Goal: Transaction & Acquisition: Purchase product/service

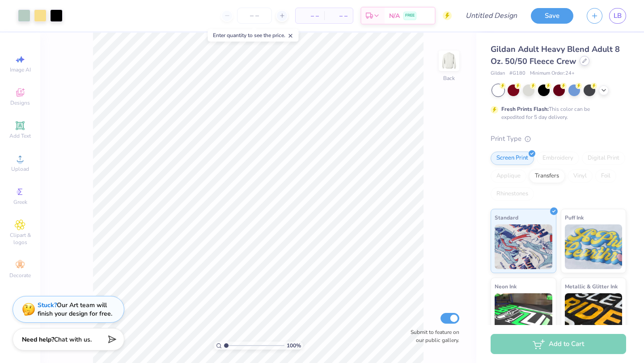
click at [584, 60] on icon at bounding box center [584, 61] width 4 height 4
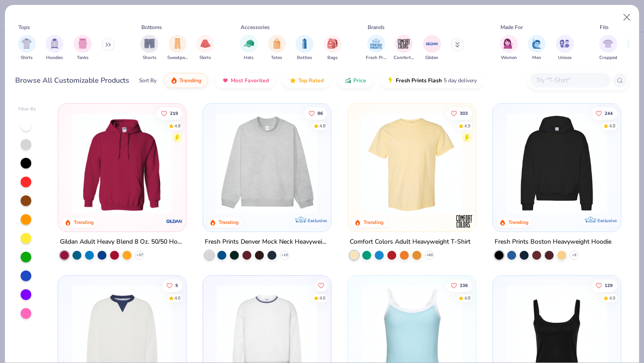
click at [107, 46] on icon at bounding box center [107, 44] width 5 height 4
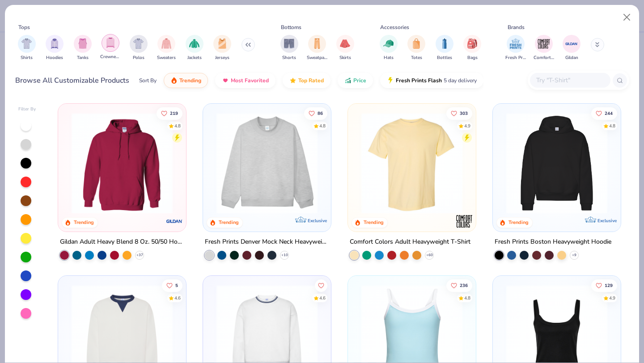
click at [109, 46] on img "filter for Crewnecks" at bounding box center [110, 43] width 10 height 10
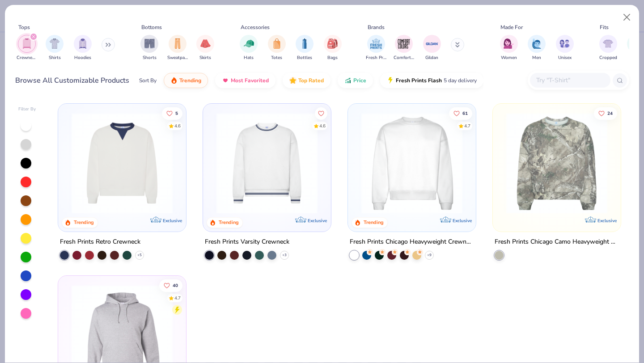
click at [106, 42] on button at bounding box center [107, 44] width 13 height 13
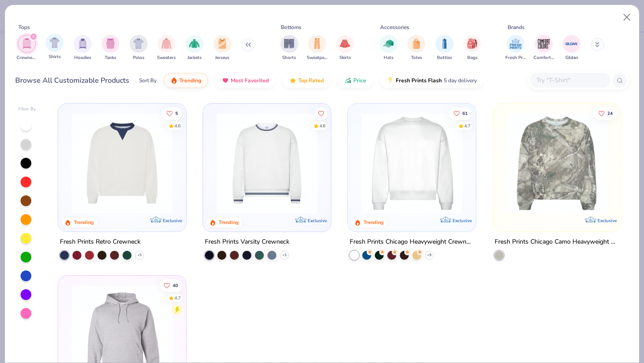
click at [46, 39] on div "Shirts" at bounding box center [55, 47] width 18 height 26
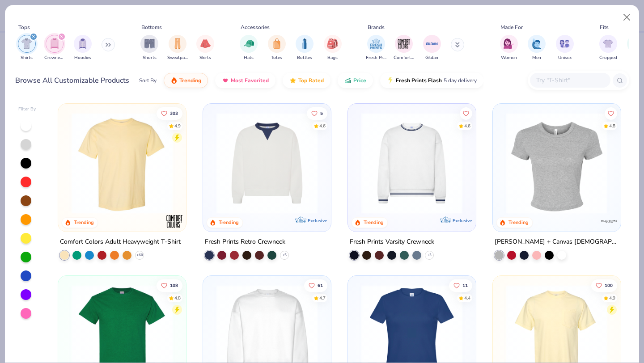
scroll to position [2, 0]
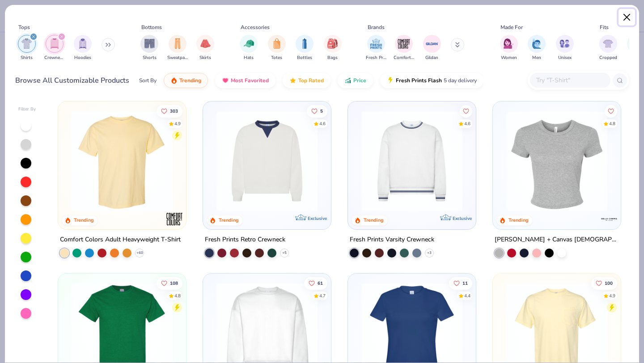
click at [621, 18] on button "Close" at bounding box center [626, 17] width 17 height 17
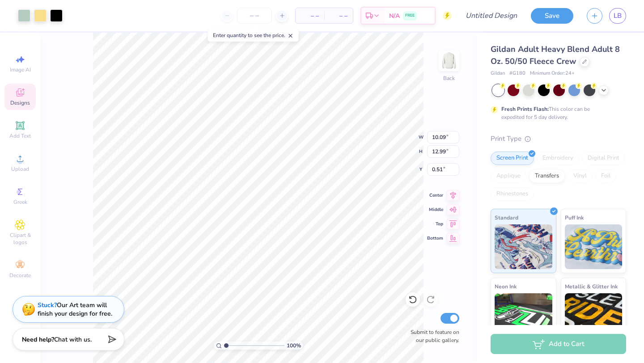
type input "10.09"
type input "12.99"
type input "3.00"
click at [68, 167] on div "100 % Back W 10.09 10.09 " H 12.99 12.99 " Y 3.00 3.00 " Center Middle Top Bott…" at bounding box center [258, 198] width 436 height 330
click at [604, 87] on icon at bounding box center [603, 89] width 7 height 7
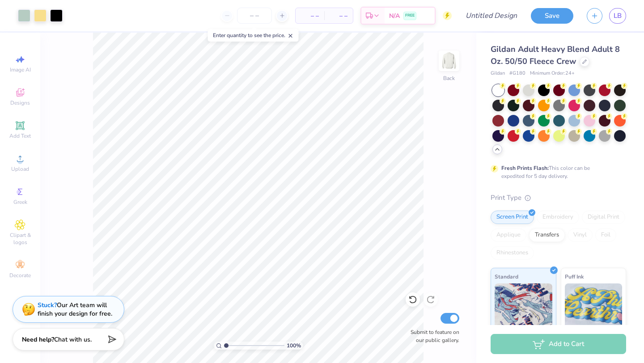
click at [238, 7] on div "– – Per Item – – Total Est. Delivery N/A FREE" at bounding box center [260, 15] width 382 height 31
click at [248, 14] on input "number" at bounding box center [254, 16] width 35 height 16
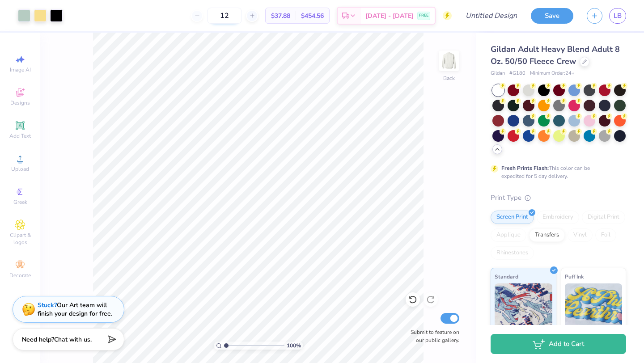
click at [242, 15] on input "12" at bounding box center [224, 16] width 35 height 16
type input "1"
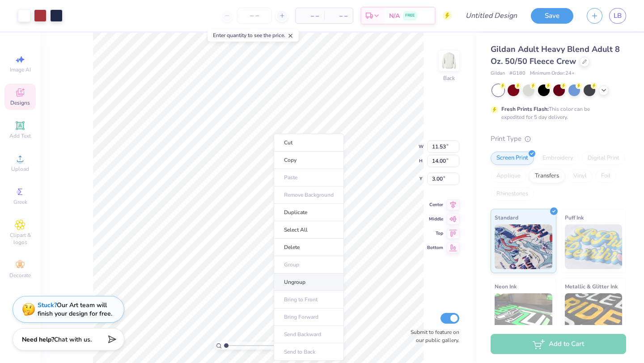
click at [294, 279] on li "Ungroup" at bounding box center [309, 282] width 70 height 17
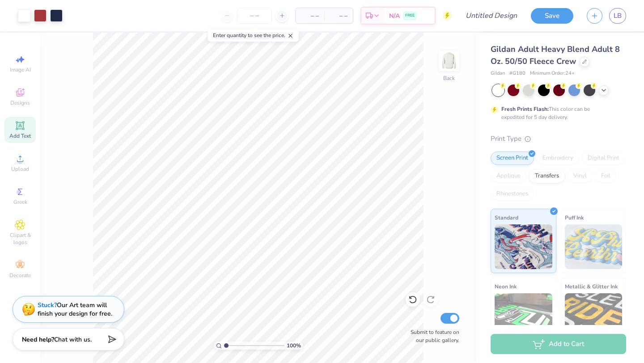
click at [19, 130] on icon at bounding box center [20, 125] width 11 height 11
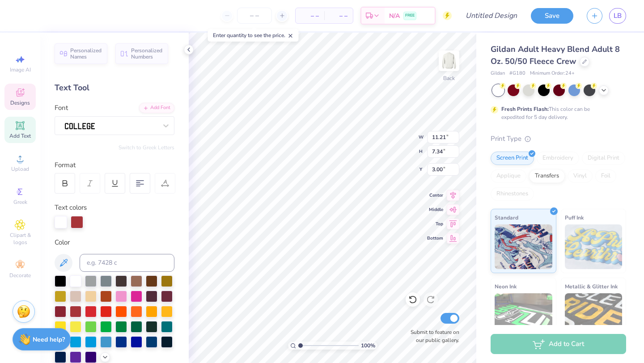
scroll to position [0, 0]
click at [391, 148] on div "100 % Back W 11.21 11.21 " H 7.34 7.34 " Y 3.00 3.00 " Center Middle Top Bottom…" at bounding box center [332, 198] width 287 height 330
type textarea "B"
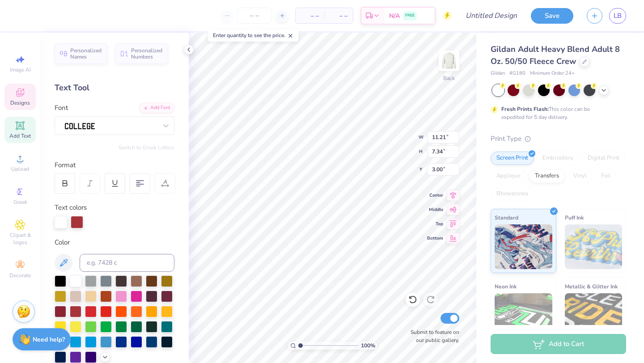
type textarea "Kappa Alpha Theta"
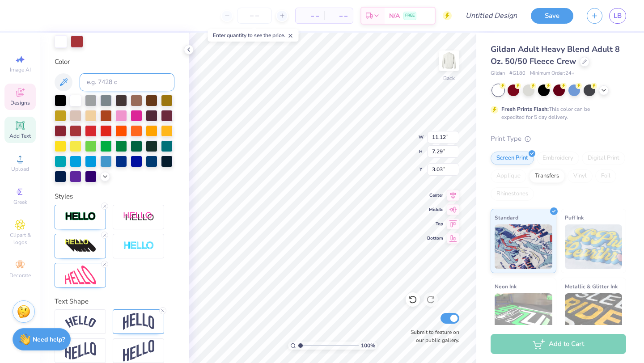
scroll to position [191, 0]
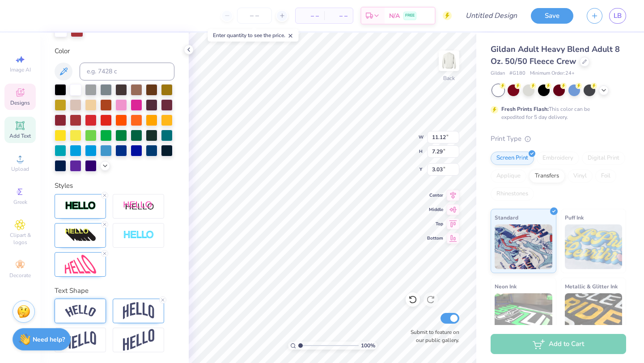
click at [91, 313] on img at bounding box center [80, 311] width 31 height 12
type input "11.09"
type input "7.33"
type input "3.01"
click at [138, 316] on img at bounding box center [138, 310] width 31 height 17
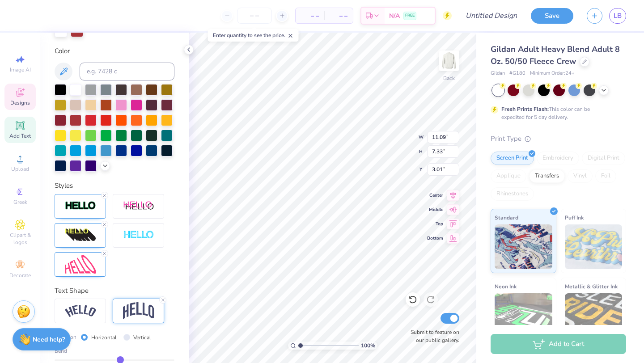
type input "11.12"
type input "7.29"
type input "3.03"
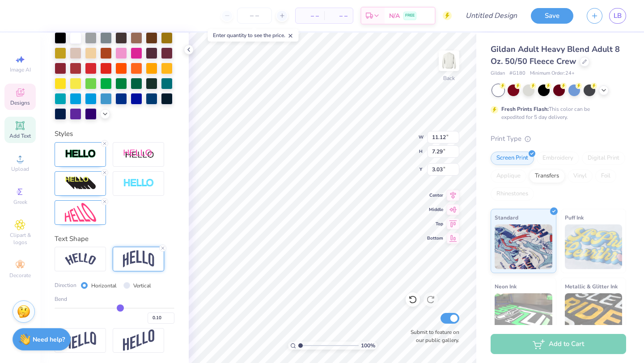
type input "0.07"
type input "0.04"
type input "0"
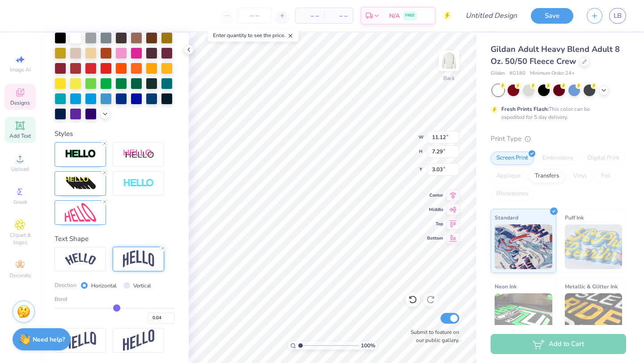
type input "0.00"
type input "-0.04"
type input "-0.1"
type input "-0.10"
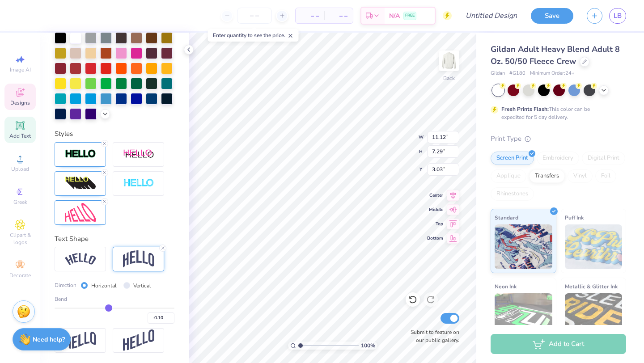
type input "-0.16"
type input "-0.2"
type input "-0.20"
type input "-0.24"
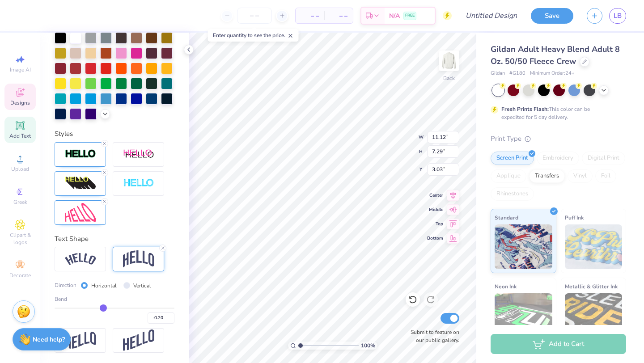
type input "-0.24"
type input "-0.28"
type input "-0.3"
type input "-0.30"
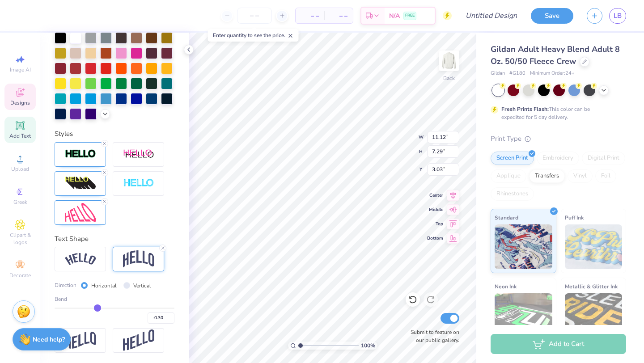
type input "-0.31"
type input "-0.32"
type input "-0.33"
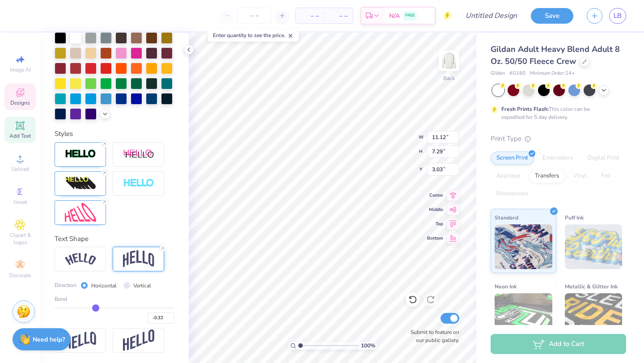
type input "-0.33"
type input "-0.34"
type input "-0.35"
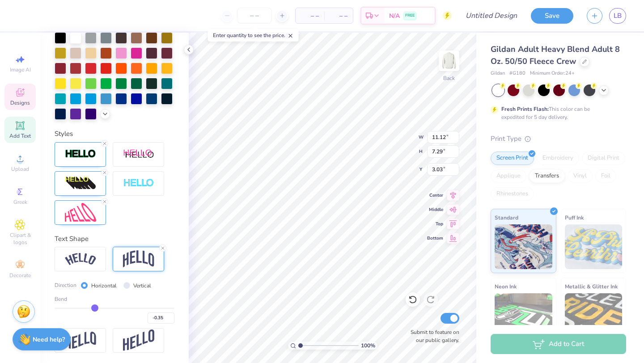
type input "-0.36"
type input "-0.37"
type input "-0.39"
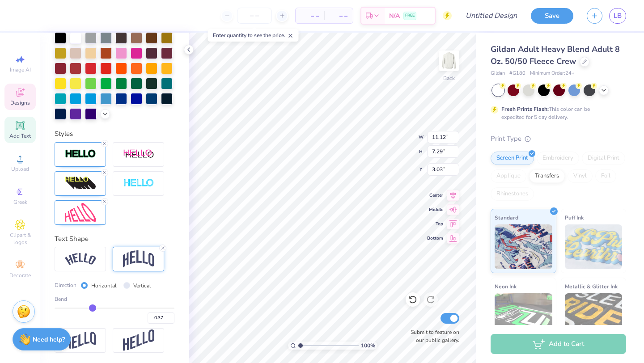
type input "-0.39"
type input "-0.42"
type input "-0.45"
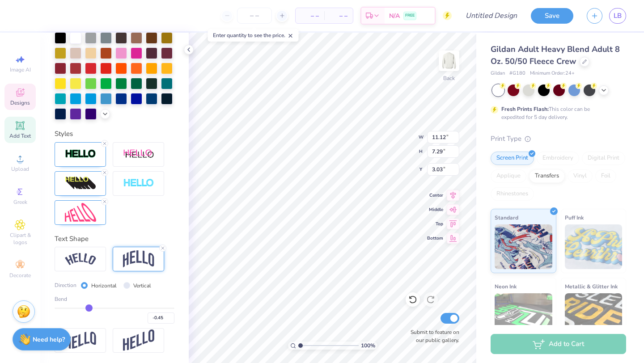
type input "-0.47"
type input "-0.48"
type input "-0.49"
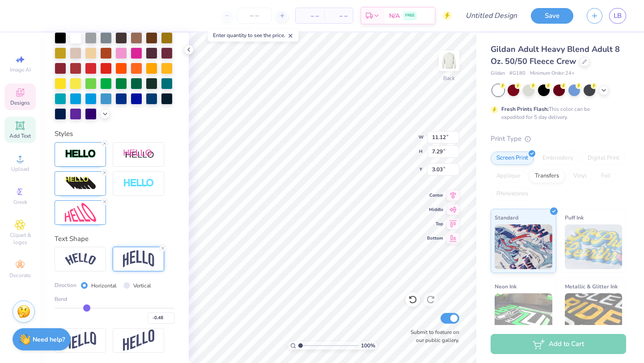
type input "-0.49"
type input "-0.5"
type input "-0.50"
type input "-0.28"
type input "-0.30"
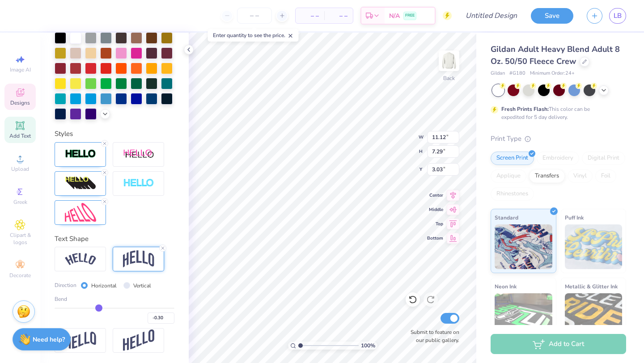
type input "11.08"
type input "6.39"
type input "3.93"
type input "-0.28"
type input "-0.27"
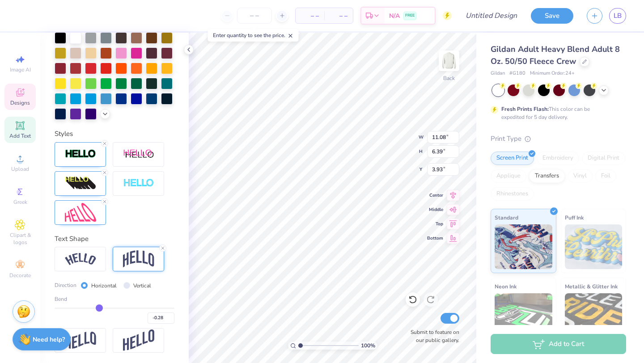
type input "-0.27"
type input "-0.26"
type input "-0.25"
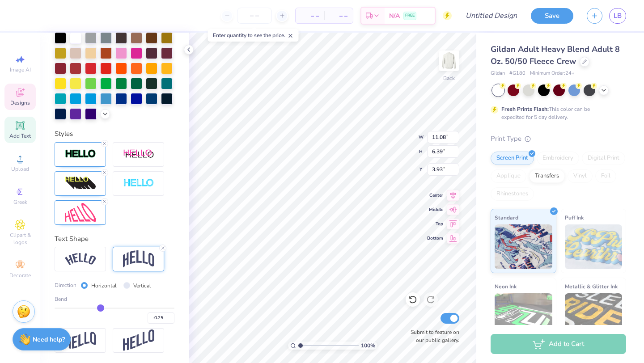
type input "-0.24"
type input "-0.23"
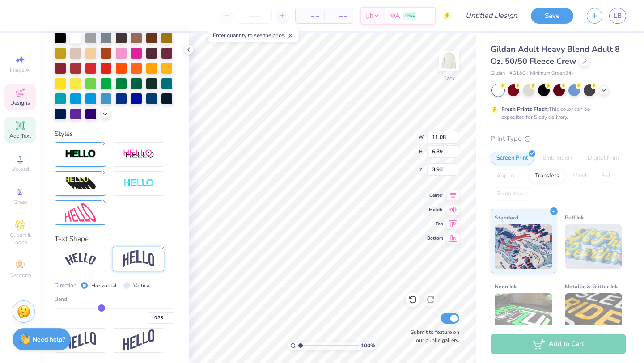
drag, startPoint x: 118, startPoint y: 307, endPoint x: 101, endPoint y: 308, distance: 16.6
click at [101, 308] on input "range" at bounding box center [115, 307] width 120 height 1
type input "11.09"
type input "5.99"
type input "4.33"
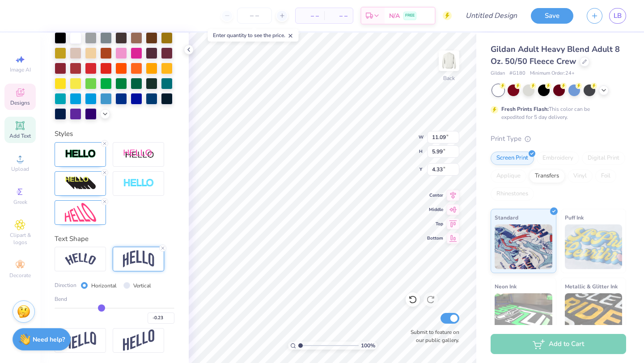
type input "-0.22"
type input "-0.2"
type input "-0.20"
type input "-0.17"
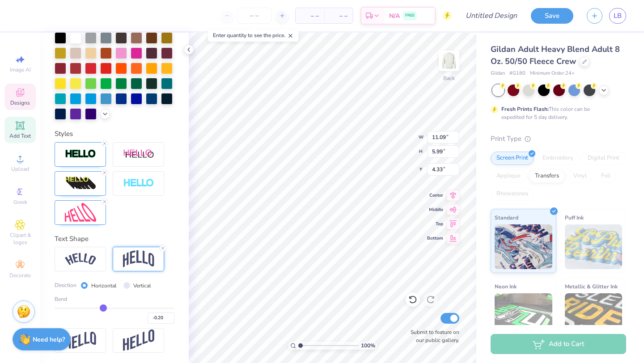
type input "-0.17"
type input "-0.14"
type input "-0.11"
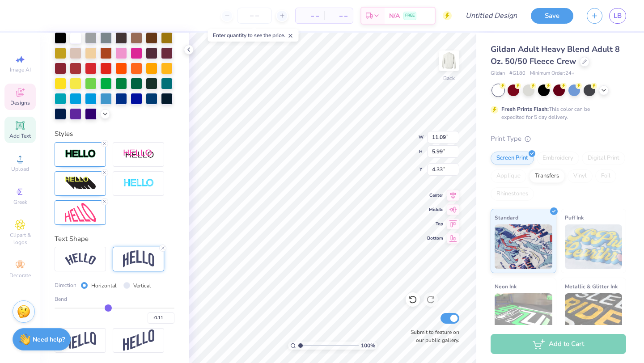
type input "-0.09"
type input "-0.08"
type input "-0.06"
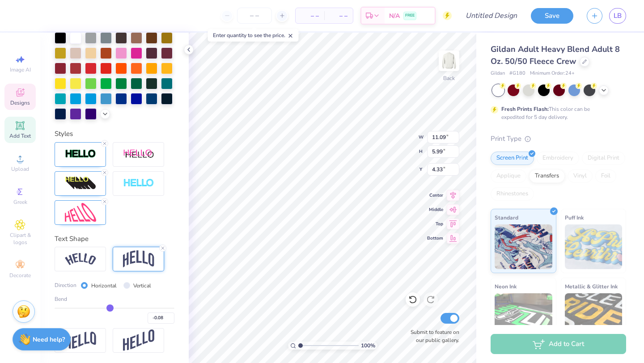
type input "-0.06"
type input "-0.05"
type input "-0.04"
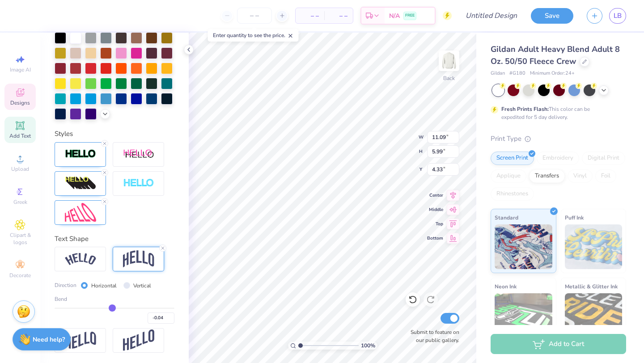
type input "-0.03"
type input "-0.02"
type input "-0.01"
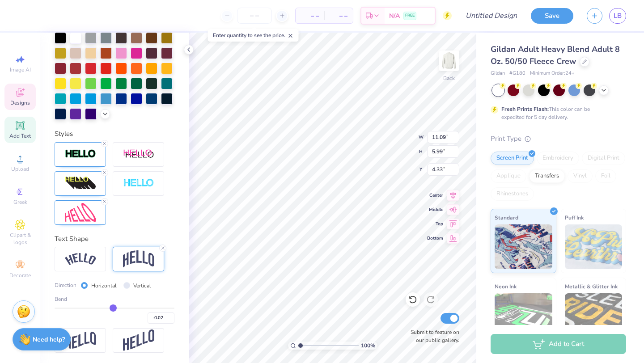
type input "-0.01"
type input "0"
type input "0.00"
type input "0.01"
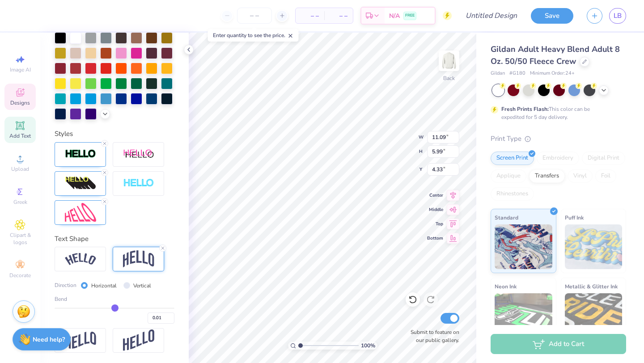
type input "0.02"
type input "0.04"
type input "0.06"
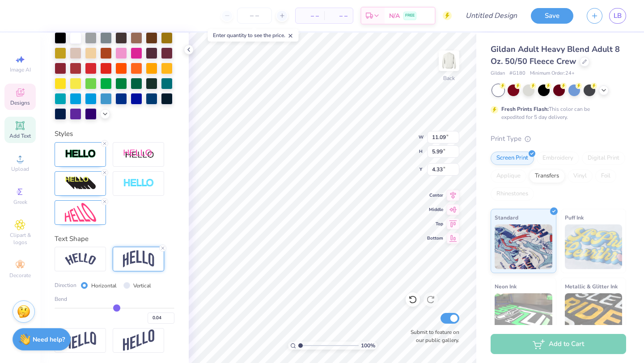
type input "0.06"
type input "0.07"
drag, startPoint x: 101, startPoint y: 308, endPoint x: 118, endPoint y: 305, distance: 17.3
type input "0.07"
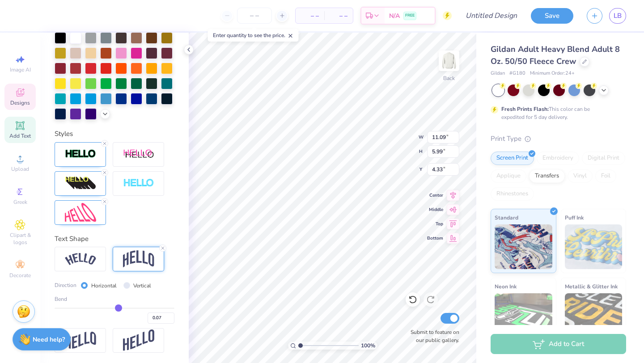
click at [118, 307] on input "range" at bounding box center [115, 307] width 120 height 1
type input "11.12"
type input "6.75"
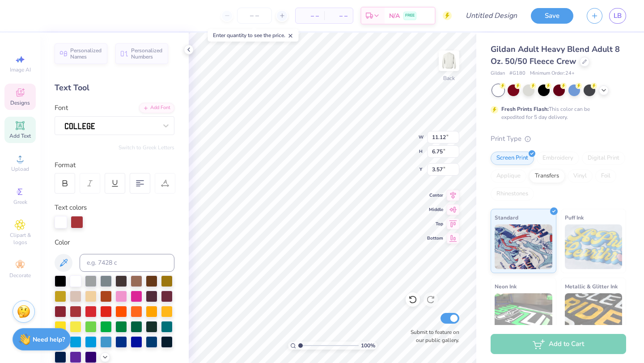
scroll to position [2, 0]
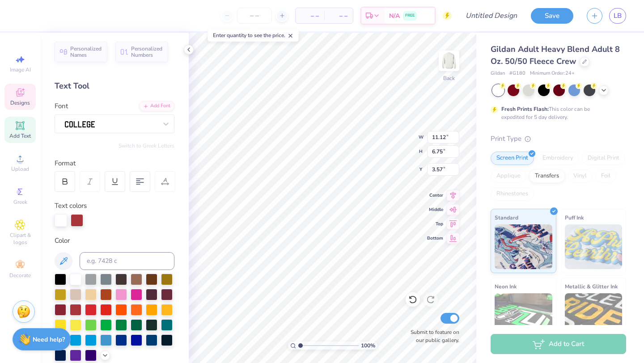
type input "3.00"
type input "1.99"
type input "1.75"
type input "10.10"
type textarea "S"
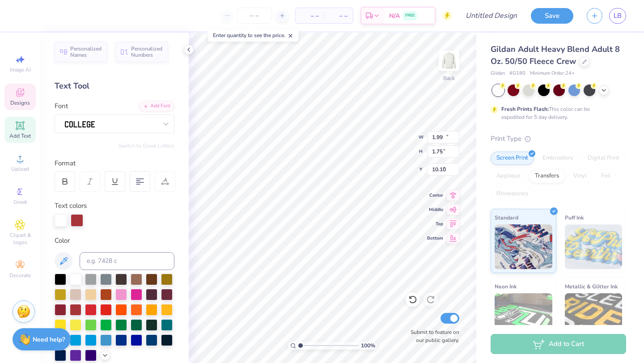
type input "11.12"
type input "6.75"
type input "3.00"
click at [118, 126] on div at bounding box center [111, 124] width 94 height 14
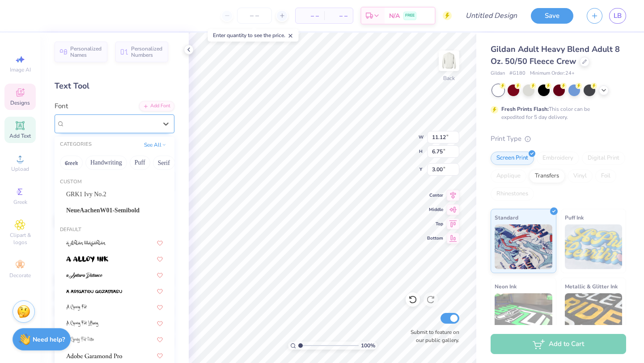
click at [118, 126] on div at bounding box center [111, 123] width 92 height 10
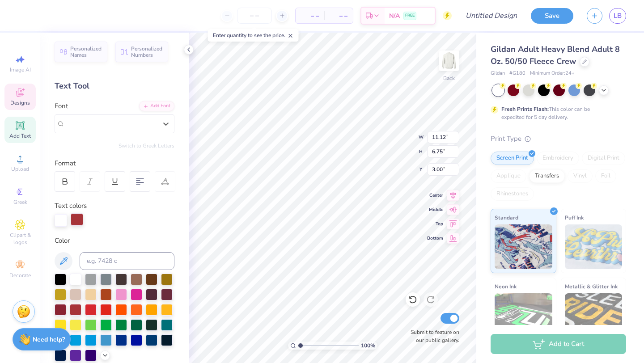
click at [74, 225] on div at bounding box center [77, 219] width 13 height 13
type input "2.71"
click at [104, 131] on div at bounding box center [115, 123] width 120 height 19
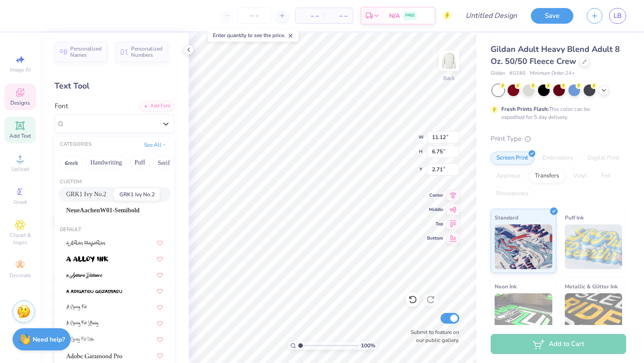
click at [95, 197] on span "GRK1 Ivy No.2" at bounding box center [86, 193] width 40 height 9
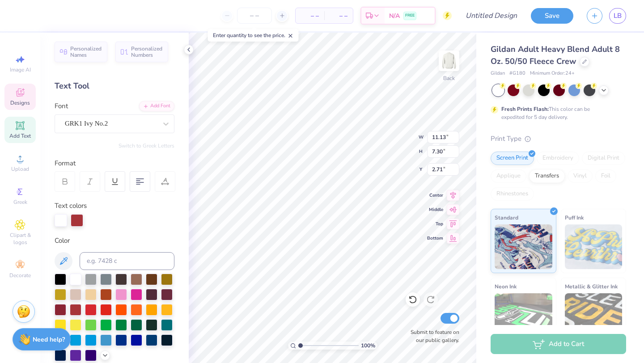
type input "11.13"
type input "7.30"
type input "2.15"
click at [93, 129] on div "GRK1 Ivy No.2" at bounding box center [111, 124] width 94 height 14
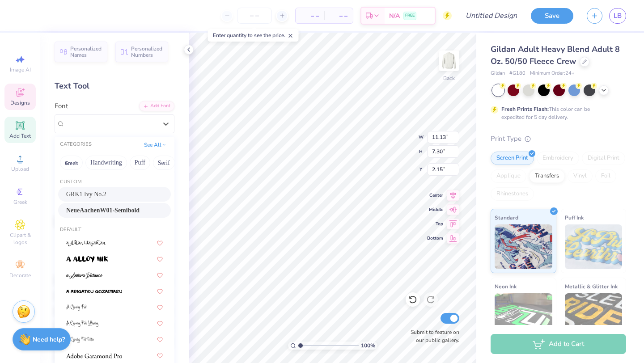
click at [96, 210] on span "NeueAachenW01-Semibold" at bounding box center [102, 210] width 73 height 9
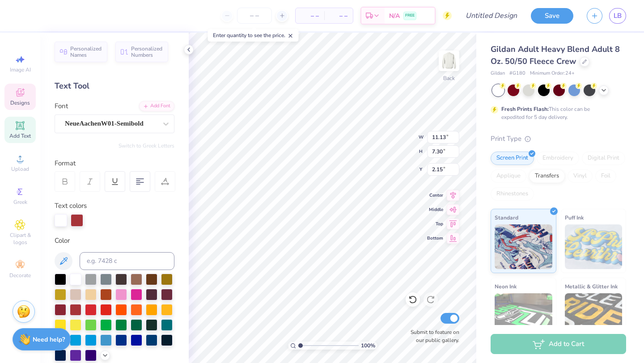
type input "6.57"
type input "2.90"
click at [113, 122] on div "NeueAachenW01-Semibold" at bounding box center [111, 124] width 94 height 14
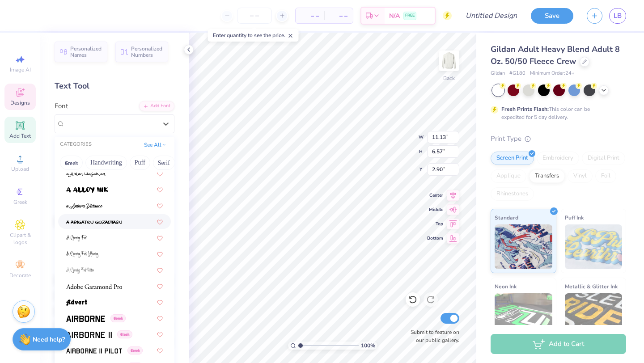
scroll to position [0, 0]
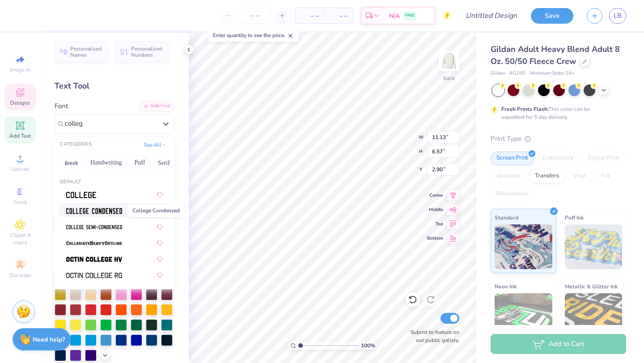
click at [86, 210] on img at bounding box center [94, 211] width 56 height 6
type input "colleg"
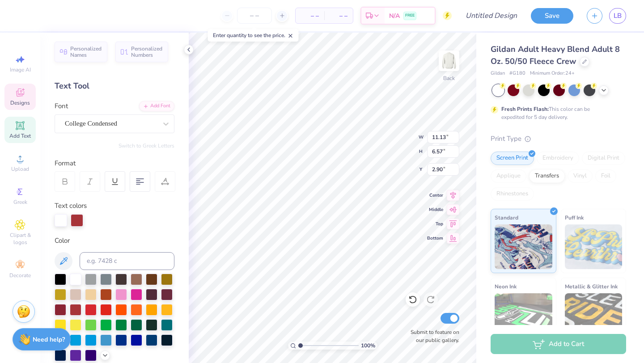
type input "11.10"
type input "6.43"
type input "3.02"
click at [92, 124] on div "College Condensed" at bounding box center [111, 124] width 94 height 14
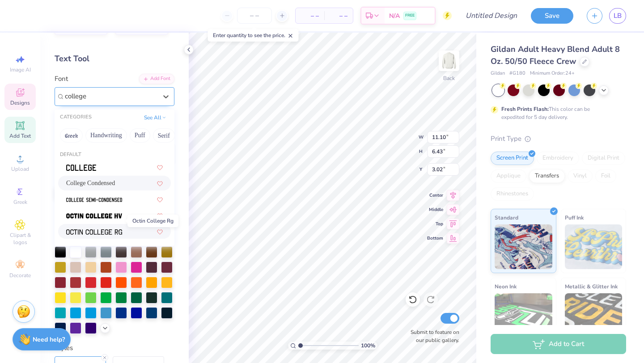
scroll to position [40, 0]
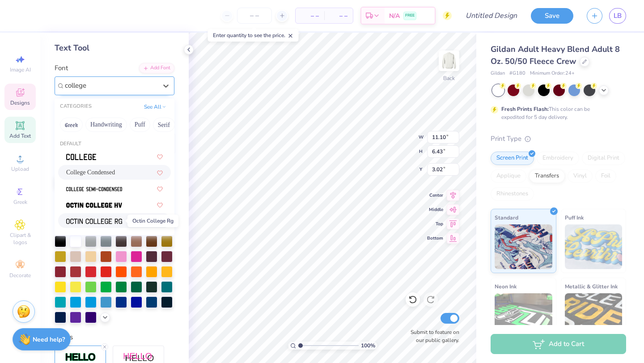
click at [83, 223] on img at bounding box center [94, 221] width 56 height 6
type input "college"
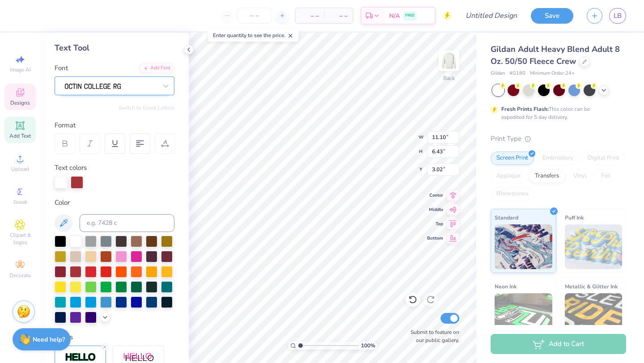
type input "6.79"
type input "2.66"
click at [101, 78] on div at bounding box center [115, 85] width 120 height 19
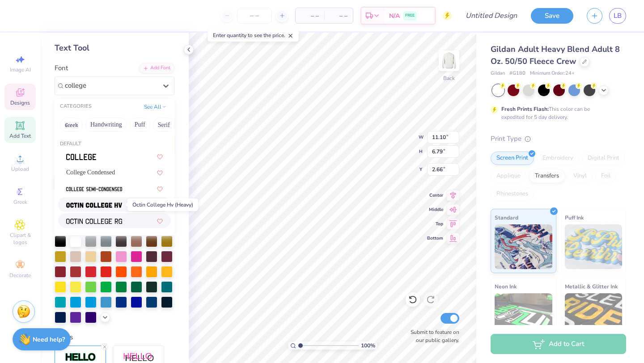
click at [82, 203] on img at bounding box center [94, 205] width 56 height 6
type input "college"
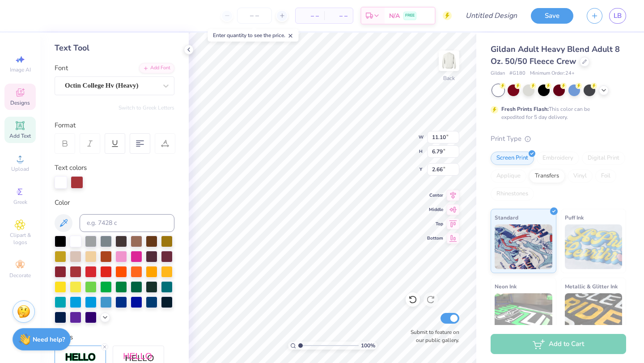
type input "11.12"
type input "6.90"
type input "2.55"
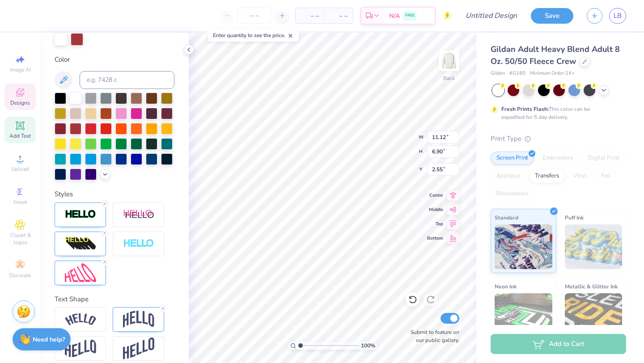
scroll to position [191, 0]
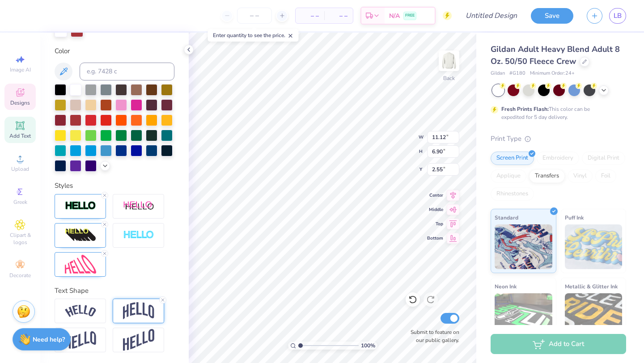
click at [126, 303] on img at bounding box center [138, 310] width 31 height 17
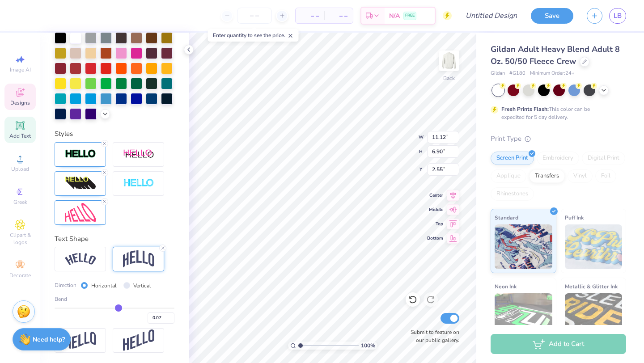
type input "0.12"
type input "0.11"
type input "0.1"
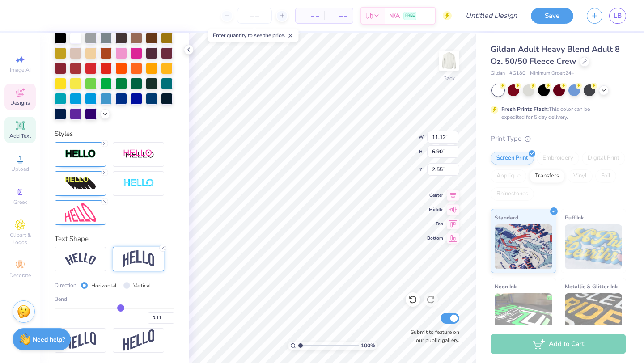
type input "0.10"
type input "0.09"
type input "0.08"
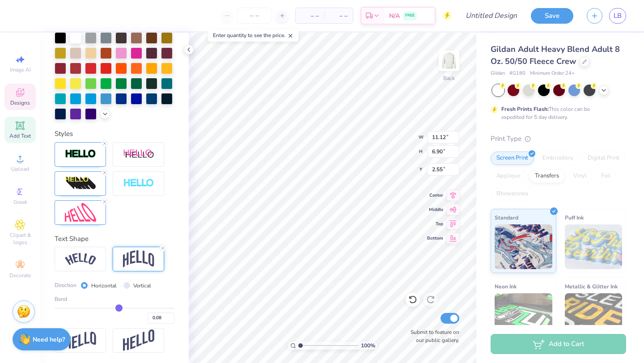
type input "0.07"
type input "0.06"
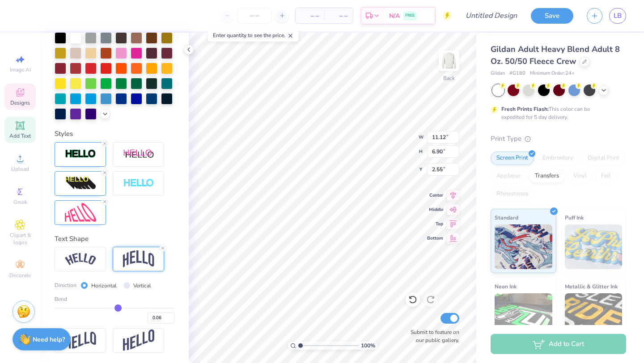
click at [118, 307] on input "range" at bounding box center [115, 307] width 120 height 1
type input "6.67"
type input "2.79"
type input "0.08"
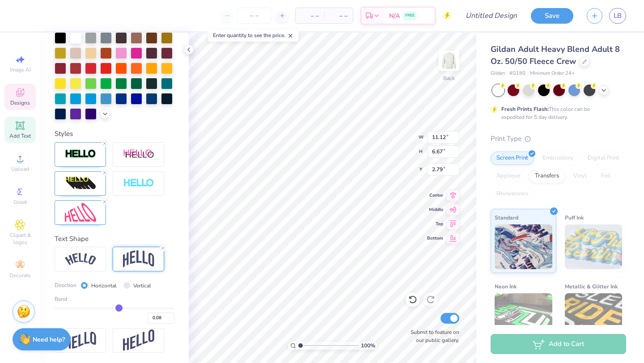
type input "0.09"
type input "0.1"
type input "0.10"
type input "0.11"
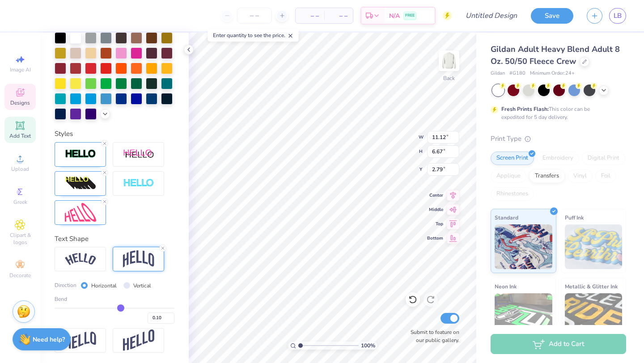
type input "0.11"
type input "0.12"
type input "0.13"
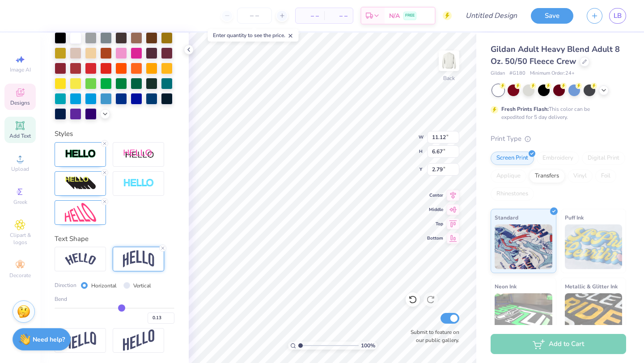
type input "0.14"
type input "0.15"
type input "0.16"
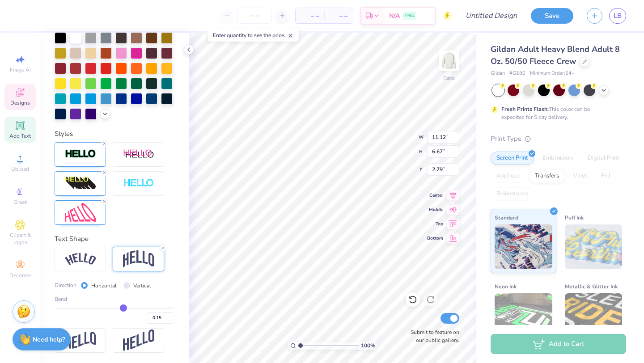
type input "0.16"
type input "0.17"
type input "0.18"
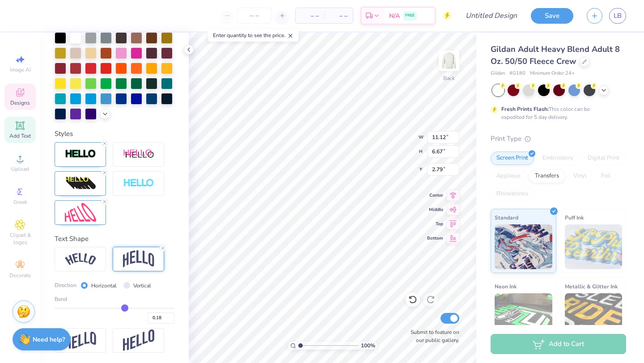
drag, startPoint x: 118, startPoint y: 307, endPoint x: 124, endPoint y: 307, distance: 6.7
type input "0.18"
click at [124, 307] on input "range" at bounding box center [115, 307] width 120 height 1
type input "7.26"
type input "2.17"
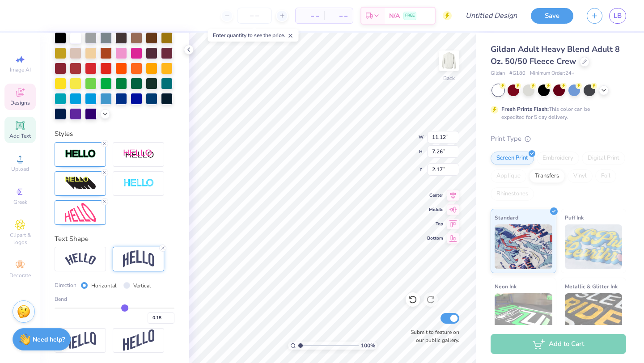
type input "0.19"
type input "0.2"
type input "0.20"
type input "0.21"
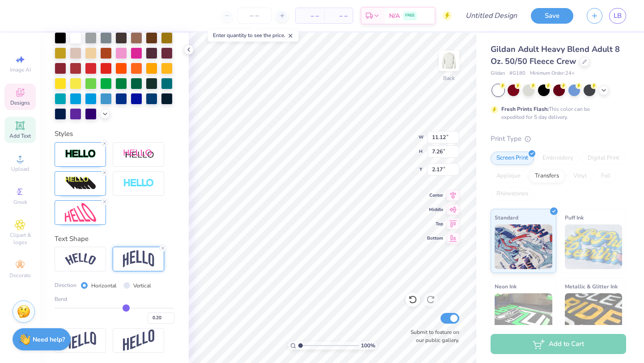
type input "0.21"
type input "0.23"
type input "0.24"
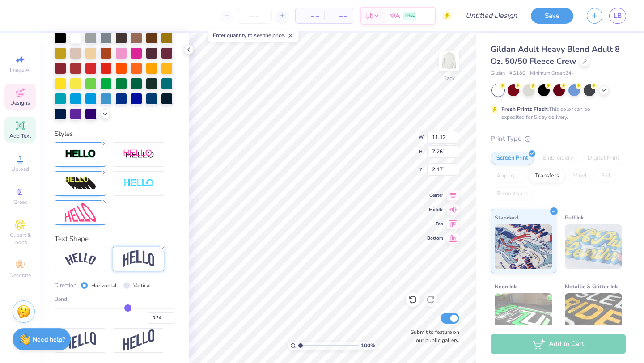
type input "0.26"
drag, startPoint x: 124, startPoint y: 307, endPoint x: 134, endPoint y: 307, distance: 9.4
click at [134, 307] on input "range" at bounding box center [115, 307] width 120 height 1
drag, startPoint x: 134, startPoint y: 307, endPoint x: 123, endPoint y: 308, distance: 10.4
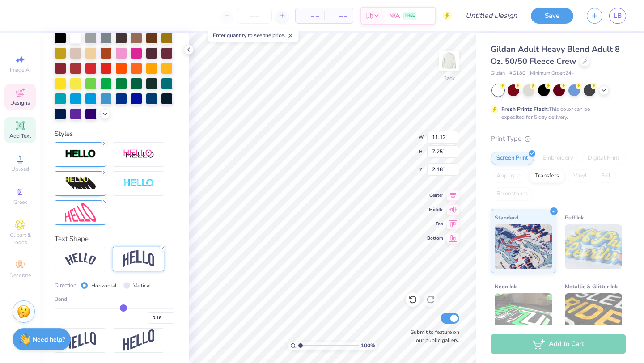
click at [123, 308] on input "range" at bounding box center [115, 307] width 120 height 1
click at [119, 309] on input "range" at bounding box center [115, 307] width 120 height 1
click at [122, 307] on input "range" at bounding box center [115, 307] width 120 height 1
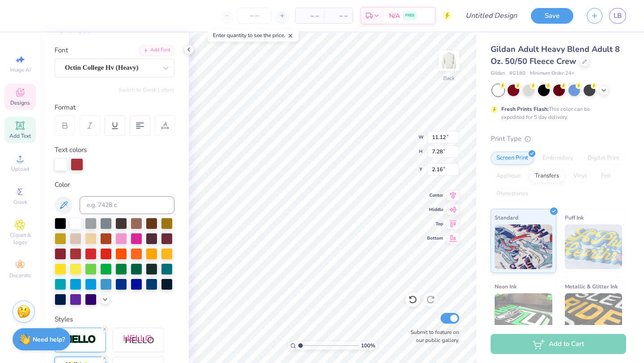
scroll to position [0, 0]
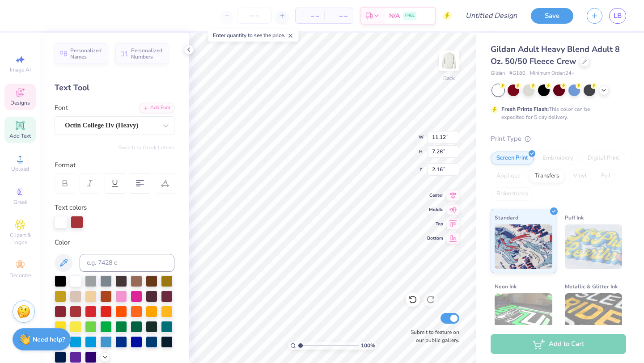
click at [90, 124] on div "Octin College Hv (Heavy)" at bounding box center [111, 125] width 94 height 14
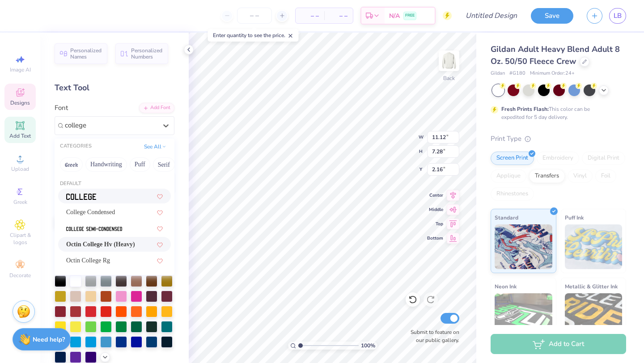
click at [85, 194] on img at bounding box center [81, 197] width 30 height 6
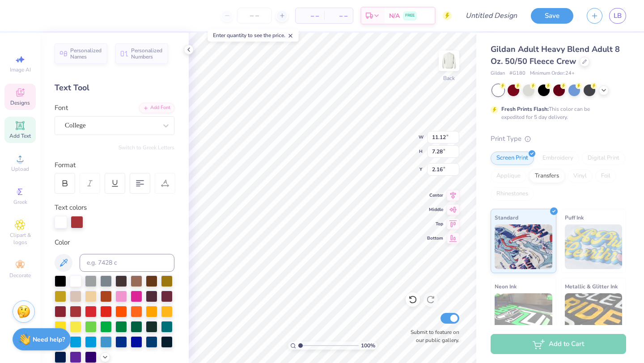
click at [162, 191] on div at bounding box center [165, 183] width 21 height 21
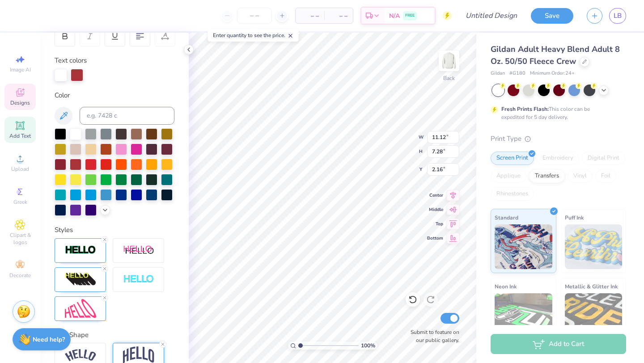
scroll to position [243, 0]
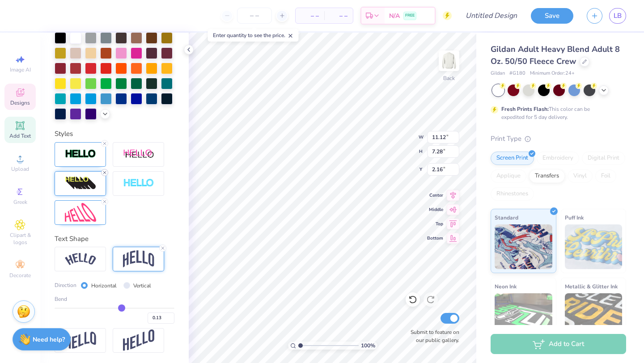
click at [103, 171] on line at bounding box center [104, 172] width 3 height 3
click at [75, 178] on img at bounding box center [80, 183] width 31 height 14
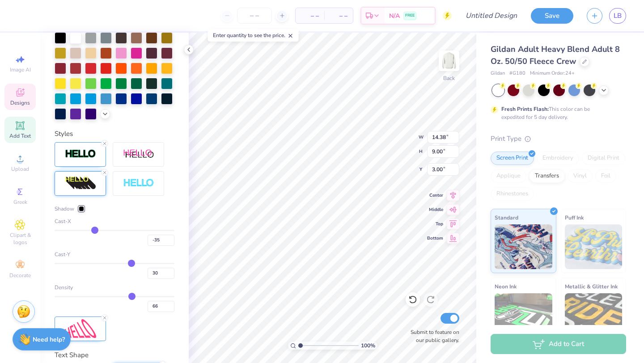
drag, startPoint x: 132, startPoint y: 229, endPoint x: 94, endPoint y: 232, distance: 37.7
click at [94, 231] on input "range" at bounding box center [115, 230] width 120 height 1
drag, startPoint x: 94, startPoint y: 232, endPoint x: 122, endPoint y: 231, distance: 28.2
click at [122, 231] on input "range" at bounding box center [115, 230] width 120 height 1
click at [414, 297] on icon at bounding box center [412, 300] width 8 height 8
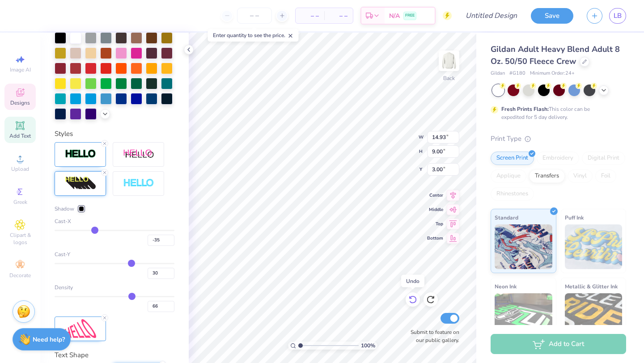
click at [413, 296] on icon at bounding box center [412, 300] width 8 height 8
drag, startPoint x: 133, startPoint y: 296, endPoint x: 82, endPoint y: 300, distance: 51.1
click at [82, 297] on input "range" at bounding box center [115, 296] width 120 height 1
drag, startPoint x: 82, startPoint y: 295, endPoint x: 67, endPoint y: 295, distance: 14.8
click at [67, 296] on input "range" at bounding box center [115, 296] width 120 height 1
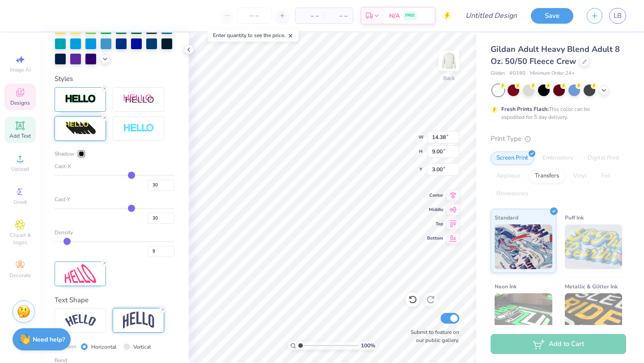
scroll to position [300, 0]
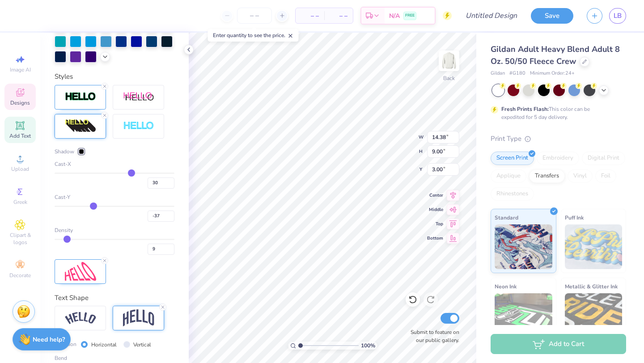
drag, startPoint x: 130, startPoint y: 204, endPoint x: 93, endPoint y: 202, distance: 37.1
click at [93, 206] on input "range" at bounding box center [115, 206] width 120 height 1
click at [414, 299] on icon at bounding box center [412, 299] width 9 height 9
click at [415, 301] on icon at bounding box center [412, 300] width 8 height 8
click at [414, 301] on icon at bounding box center [412, 299] width 9 height 9
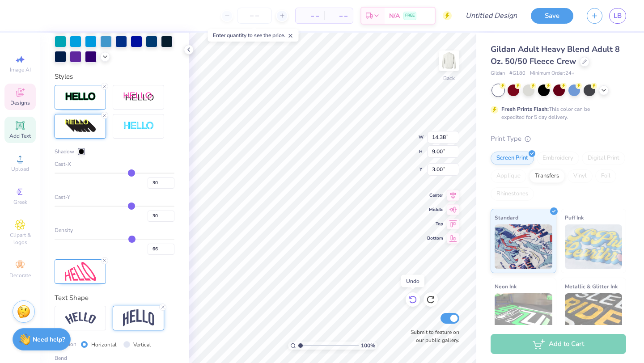
click at [414, 301] on icon at bounding box center [412, 299] width 9 height 9
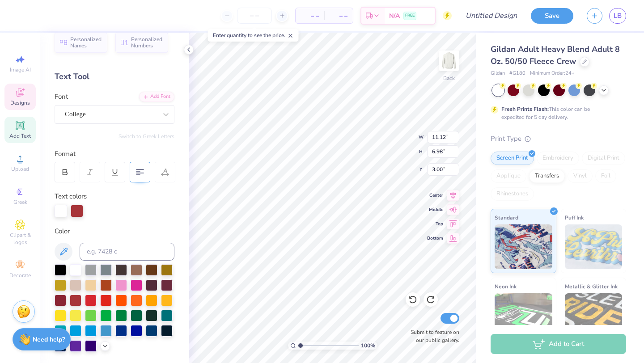
scroll to position [0, 0]
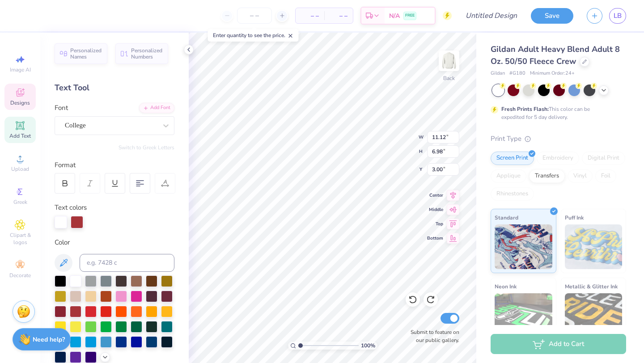
click at [151, 129] on div "College" at bounding box center [111, 125] width 94 height 14
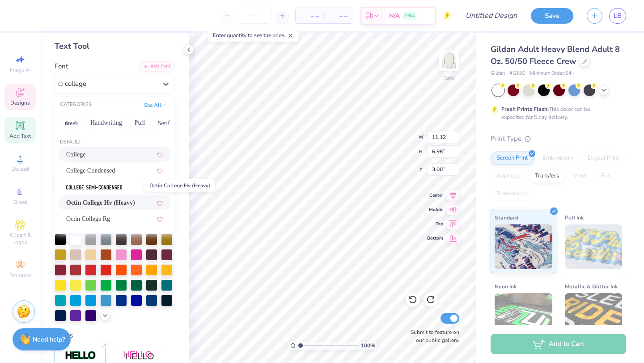
scroll to position [23, 0]
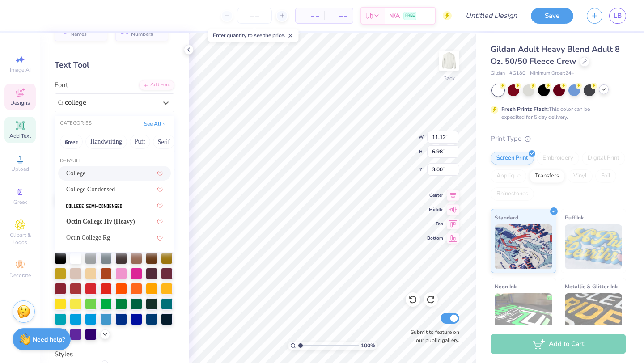
click at [602, 90] on polyline at bounding box center [604, 89] width 4 height 2
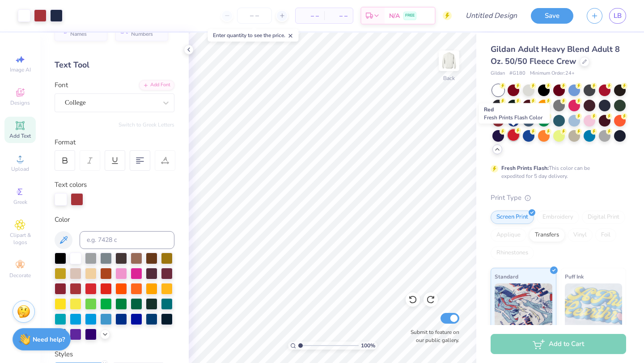
click at [511, 137] on div at bounding box center [513, 135] width 12 height 12
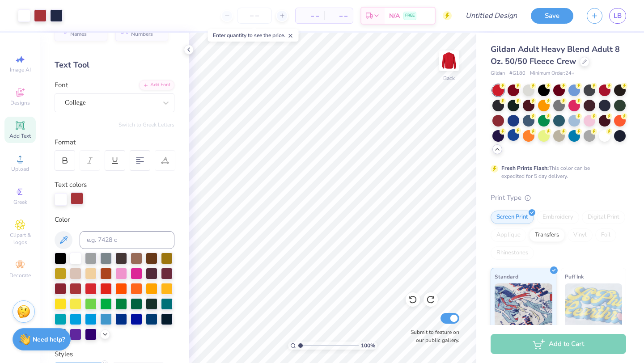
click at [79, 199] on div at bounding box center [77, 198] width 13 height 13
click at [60, 261] on div at bounding box center [61, 258] width 12 height 12
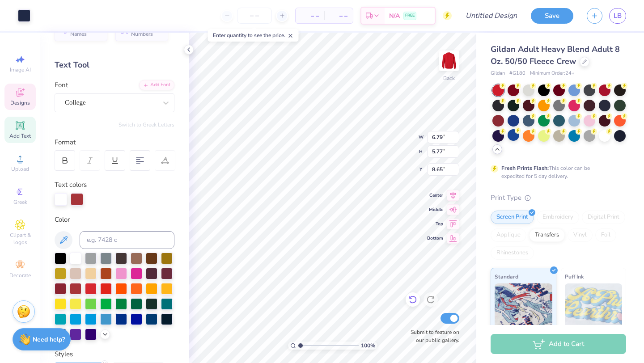
click at [415, 299] on icon at bounding box center [412, 299] width 9 height 9
click at [20, 17] on div at bounding box center [24, 14] width 13 height 13
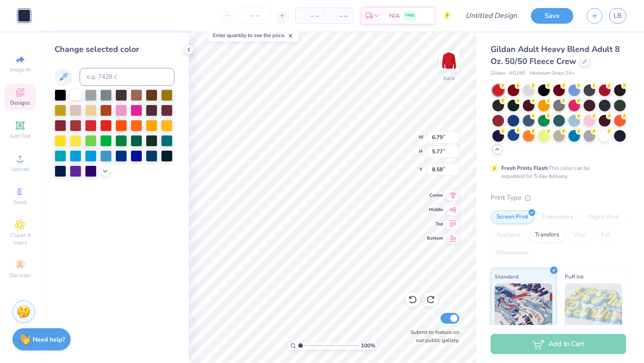
click at [76, 97] on div at bounding box center [76, 94] width 12 height 12
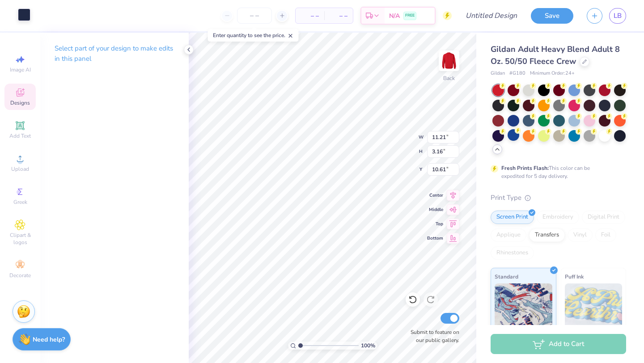
click at [25, 19] on div at bounding box center [24, 14] width 13 height 13
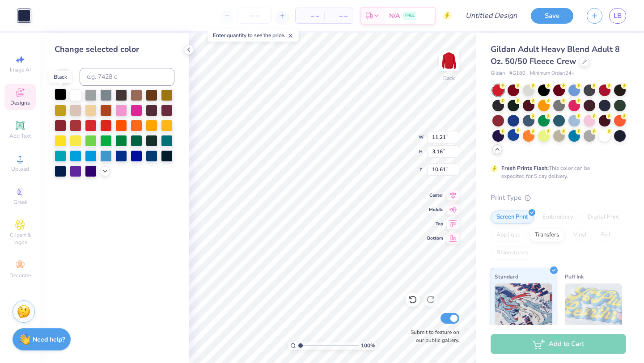
click at [66, 98] on div at bounding box center [61, 94] width 12 height 12
click at [59, 96] on div at bounding box center [61, 94] width 12 height 12
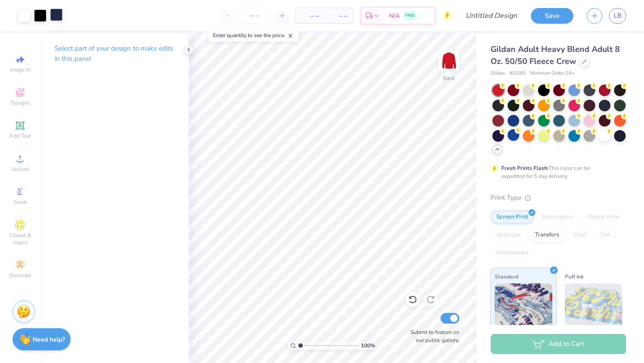
click at [61, 18] on div at bounding box center [56, 14] width 13 height 13
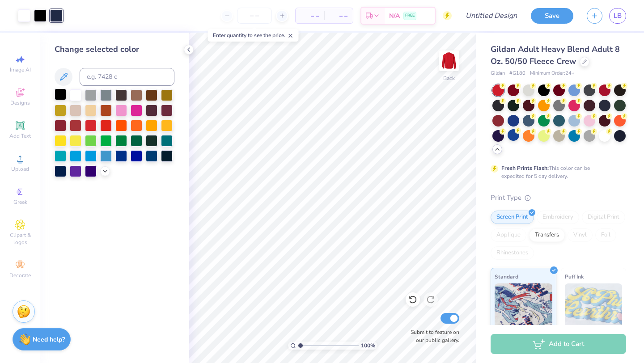
click at [61, 96] on div at bounding box center [61, 94] width 12 height 12
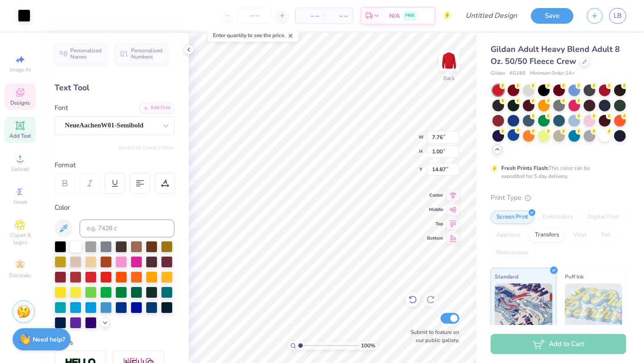
click at [417, 303] on icon at bounding box center [412, 299] width 9 height 9
click at [12, 57] on div "Image AI" at bounding box center [19, 64] width 31 height 26
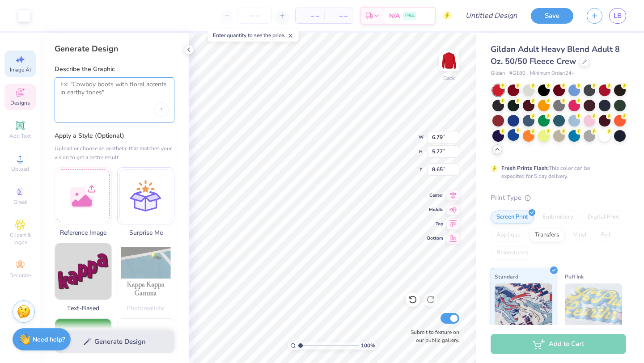
click at [109, 93] on textarea at bounding box center [114, 91] width 108 height 22
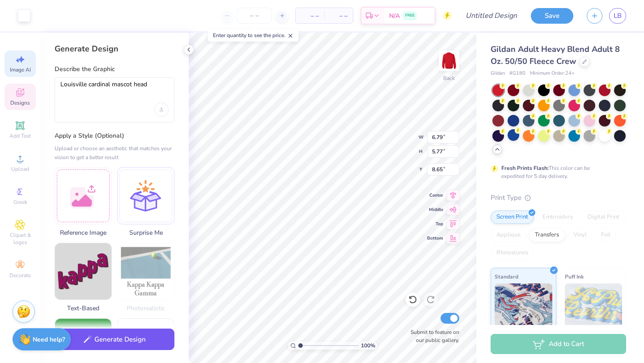
click at [84, 338] on icon "button" at bounding box center [88, 339] width 8 height 8
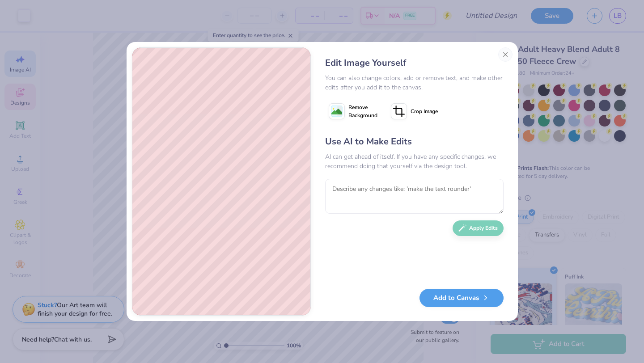
click at [335, 112] on image at bounding box center [336, 111] width 11 height 11
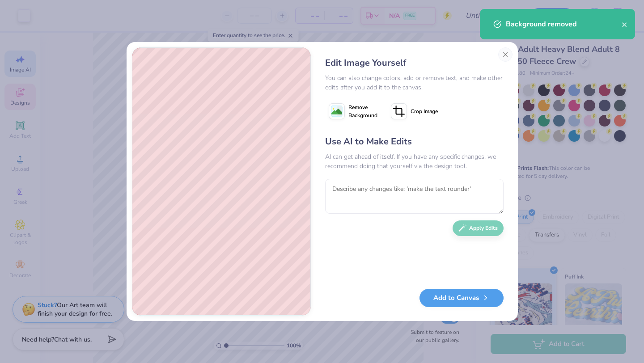
click at [395, 114] on icon at bounding box center [399, 111] width 16 height 16
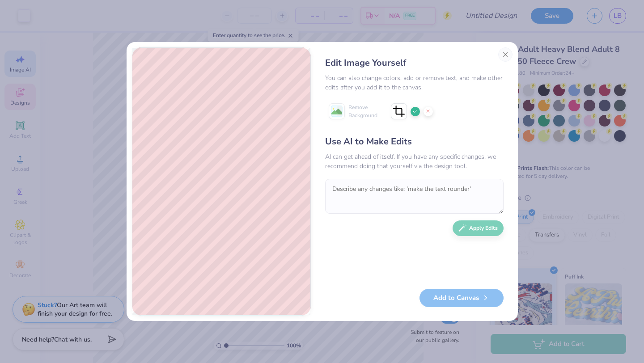
click at [373, 244] on div "Edit Image Yourself You can also change colors, add or remove text, and make ot…" at bounding box center [321, 181] width 391 height 279
click at [456, 297] on div "Add to Canvas" at bounding box center [414, 298] width 178 height 18
click at [368, 247] on div "Use AI to Make Edits AI can get ahead of itself. If you have any specific chang…" at bounding box center [414, 207] width 178 height 145
click at [415, 112] on icon at bounding box center [414, 111] width 5 height 5
click at [448, 301] on button "Add to Canvas" at bounding box center [461, 295] width 84 height 18
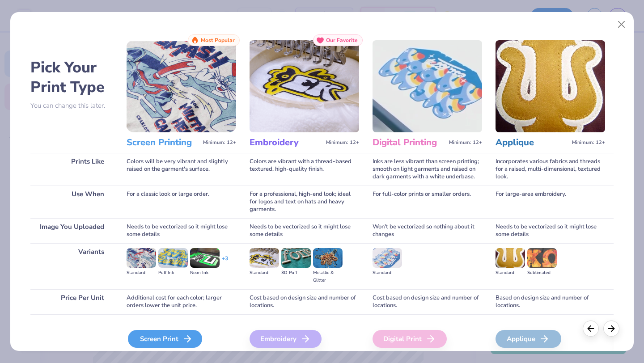
click at [139, 339] on div "Screen Print" at bounding box center [165, 339] width 74 height 18
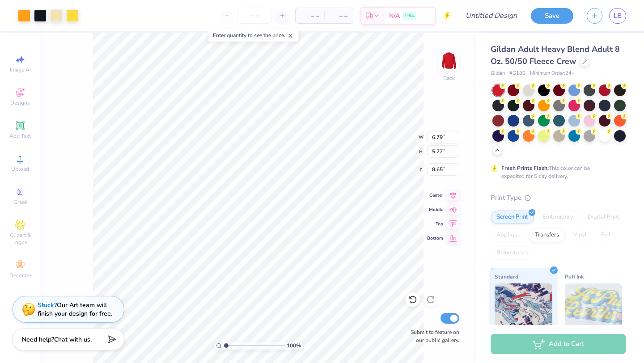
type input "11.82"
type input "18.00"
type input "4.47"
type input "3.68"
type input "5.60"
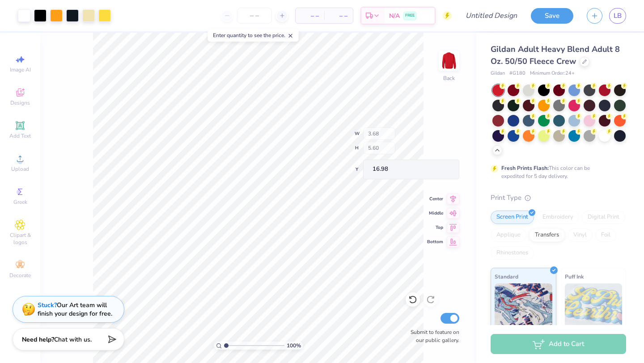
type input "16.98"
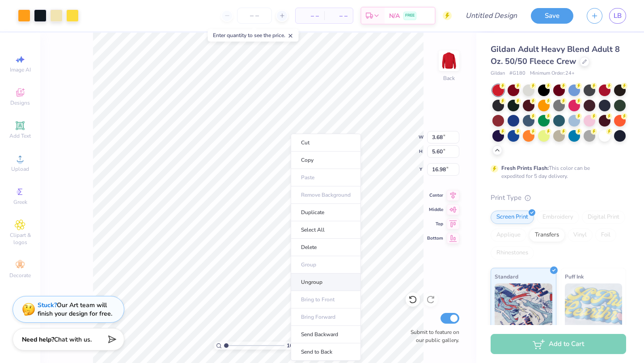
click at [302, 280] on li "Ungroup" at bounding box center [325, 282] width 70 height 17
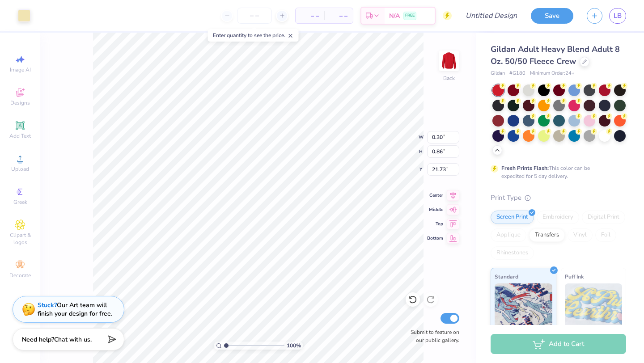
type input "0.30"
type input "0.86"
type input "21.73"
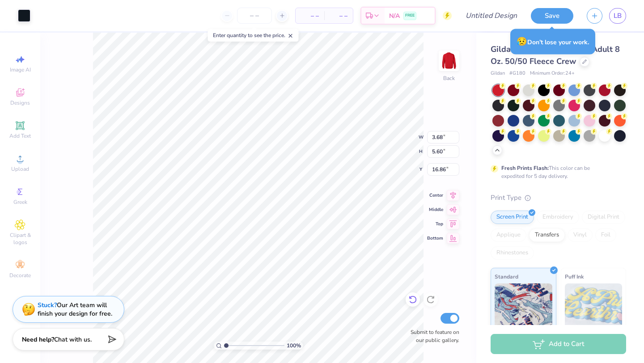
click at [414, 301] on icon at bounding box center [412, 299] width 9 height 9
type input "16.98"
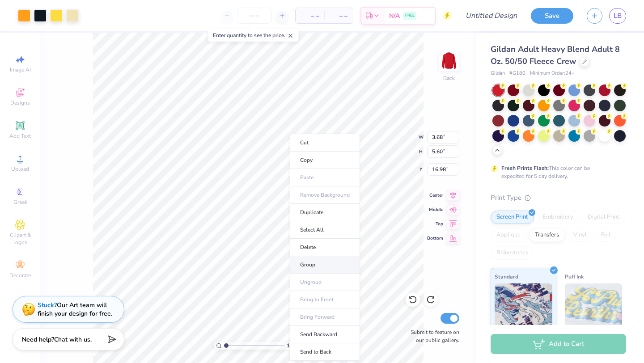
click at [306, 261] on li "Group" at bounding box center [325, 264] width 70 height 17
type input "6.79"
type input "5.77"
type input "8.65"
type input "8.63"
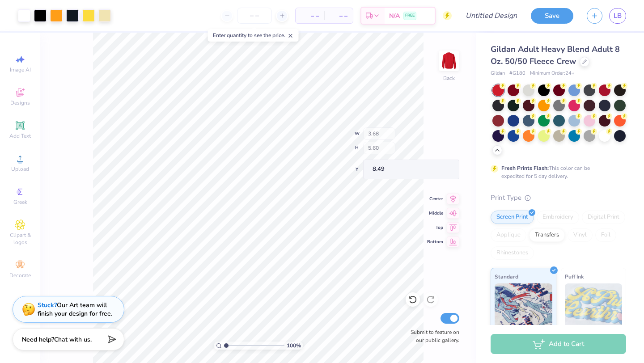
type input "8.49"
type input "8.51"
click at [18, 69] on span "Image AI" at bounding box center [20, 69] width 21 height 7
select select "4"
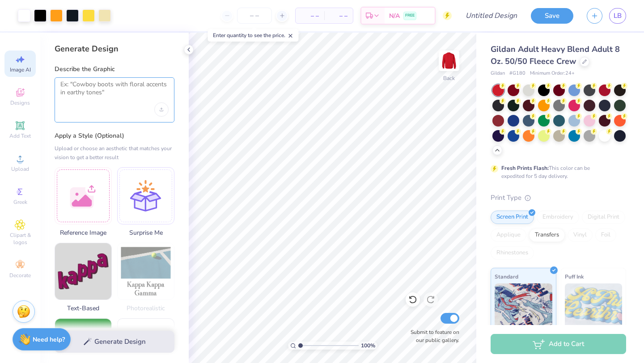
click at [97, 99] on textarea at bounding box center [114, 91] width 108 height 22
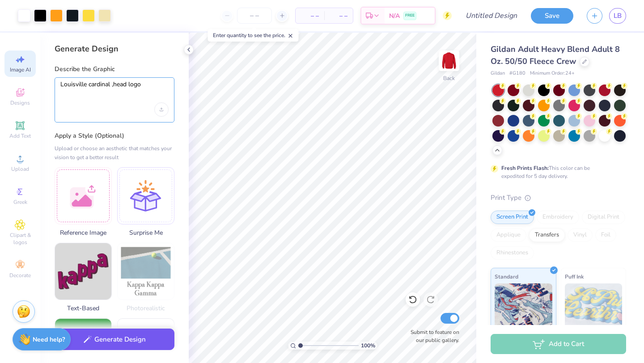
type textarea "Louisville cardinal ,head logo"
click at [110, 343] on button "Generate Design" at bounding box center [115, 339] width 120 height 22
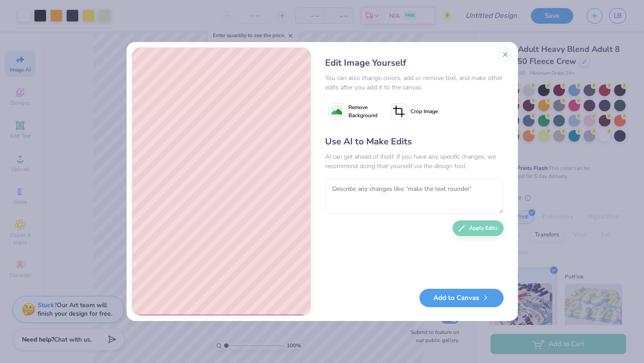
click at [336, 105] on icon at bounding box center [336, 111] width 16 height 16
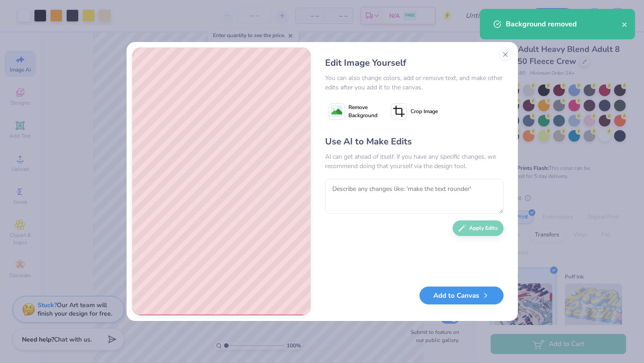
click at [466, 298] on button "Add to Canvas" at bounding box center [461, 295] width 84 height 18
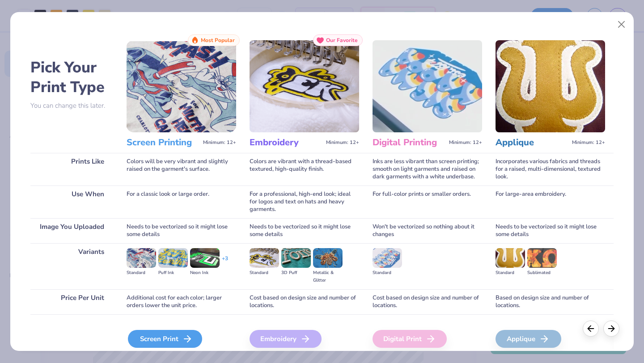
click at [147, 340] on div "Screen Print" at bounding box center [165, 339] width 74 height 18
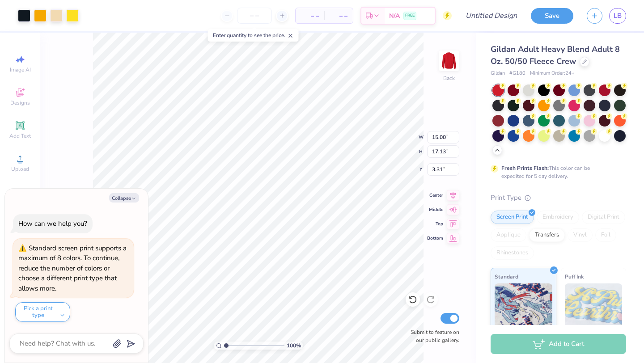
type textarea "x"
type input "3.68"
type input "5.60"
type input "8.51"
type textarea "x"
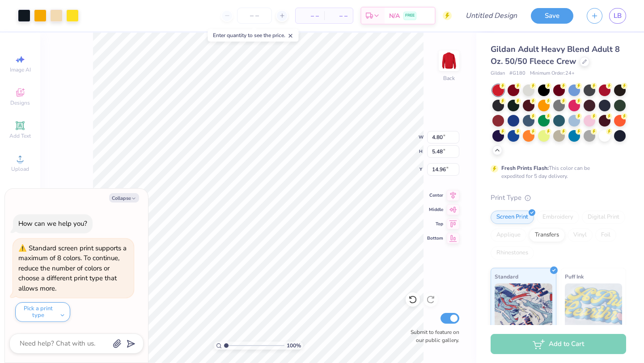
type input "8.78"
click at [58, 17] on div at bounding box center [56, 14] width 13 height 13
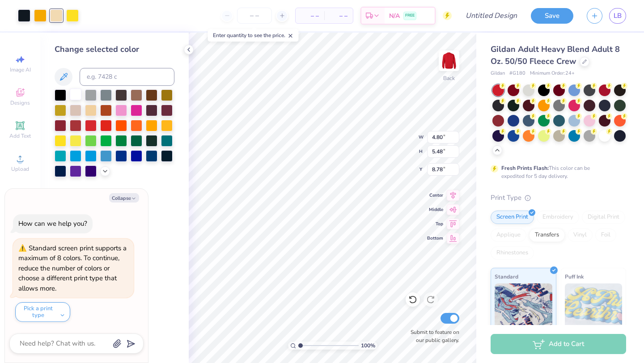
click at [77, 91] on div at bounding box center [76, 94] width 12 height 12
click at [132, 27] on div "– – Per Item – – Total Est. Delivery N/A FREE" at bounding box center [268, 15] width 366 height 31
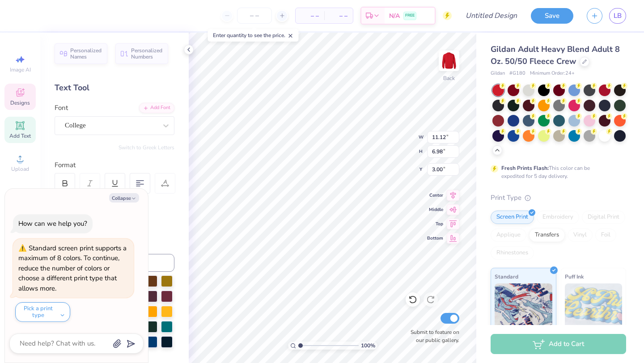
type textarea "x"
type input "4.80"
type input "5.48"
type input "8.78"
type textarea "x"
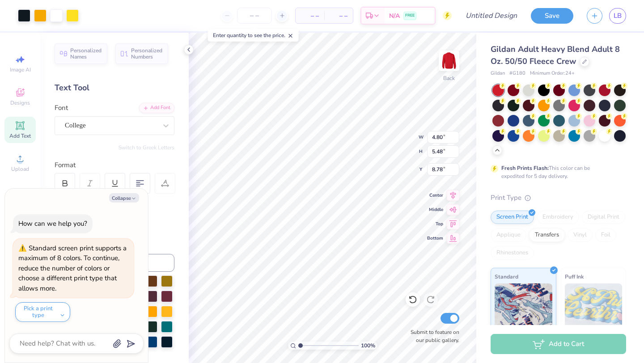
type input "6.61"
type input "7.55"
type input "7.26"
type textarea "x"
type input "7.50"
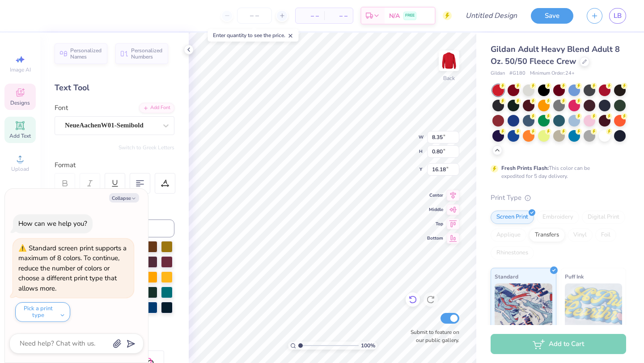
click at [414, 304] on div at bounding box center [412, 299] width 14 height 14
type textarea "x"
type input "9.77"
type input "1.95"
type textarea "x"
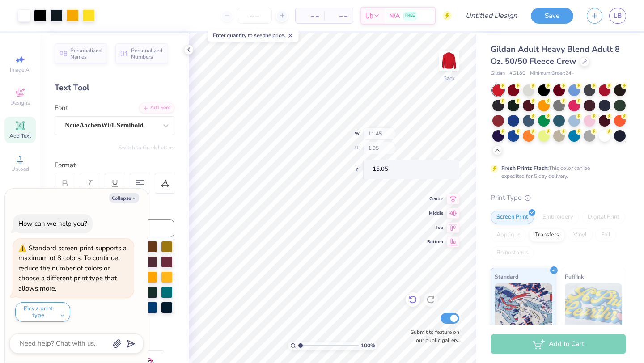
type input "15.45"
click at [409, 303] on icon at bounding box center [412, 299] width 9 height 9
type textarea "x"
type input "15.45"
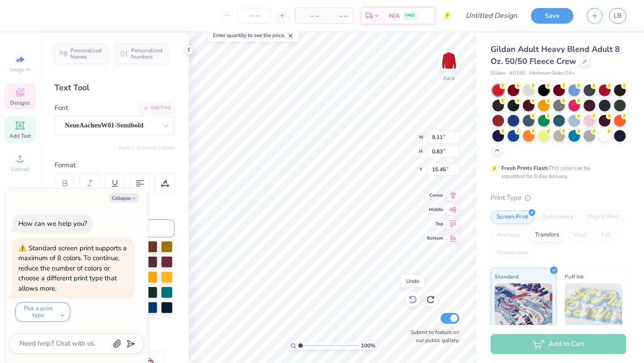
click at [411, 299] on icon at bounding box center [412, 299] width 9 height 9
type textarea "x"
type input "15.05"
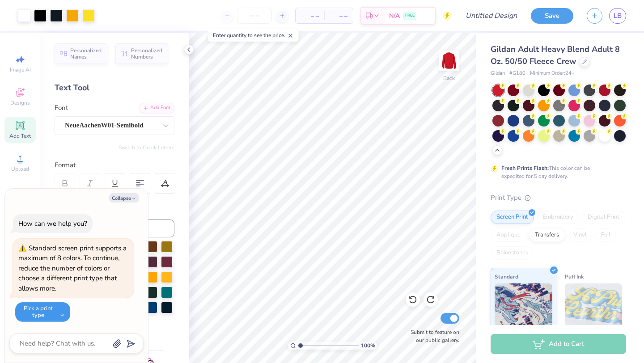
click at [49, 312] on button "Pick a print type" at bounding box center [42, 312] width 55 height 20
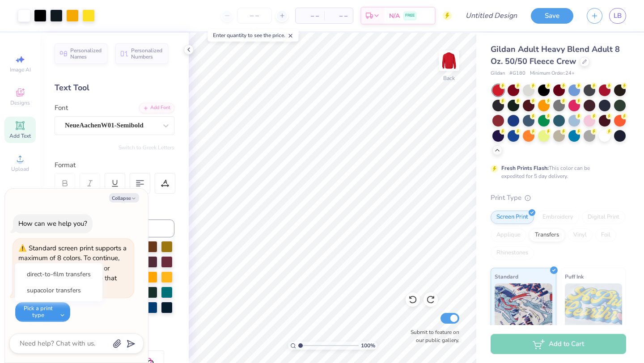
click at [49, 311] on button "Pick a print type" at bounding box center [42, 312] width 55 height 20
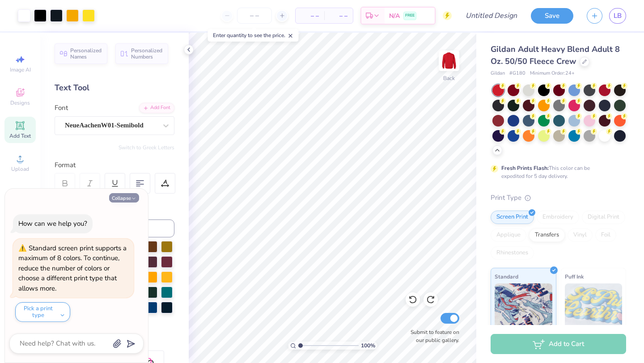
click at [135, 198] on icon "button" at bounding box center [133, 198] width 5 height 5
type textarea "x"
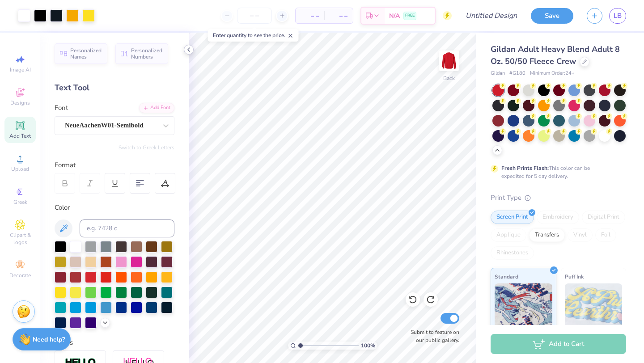
click at [189, 51] on icon at bounding box center [188, 49] width 7 height 7
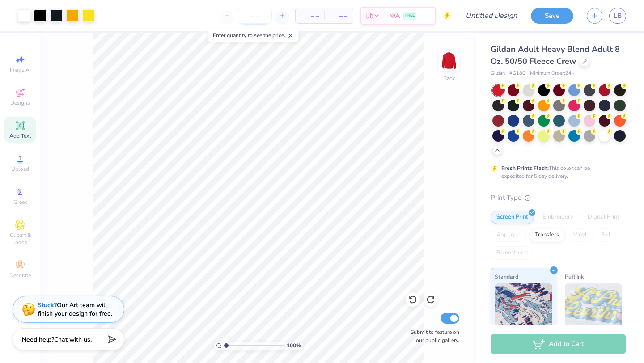
click at [248, 17] on input "number" at bounding box center [254, 16] width 35 height 16
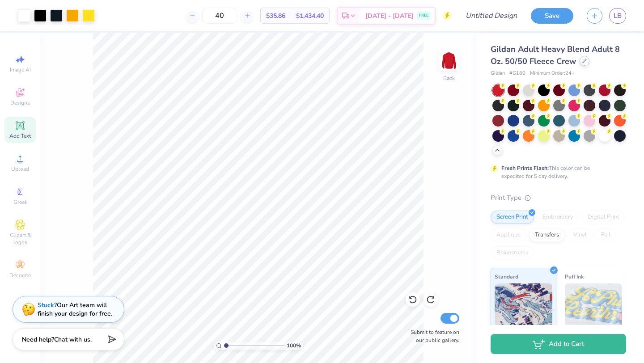
type input "40"
click at [585, 61] on icon at bounding box center [584, 61] width 4 height 4
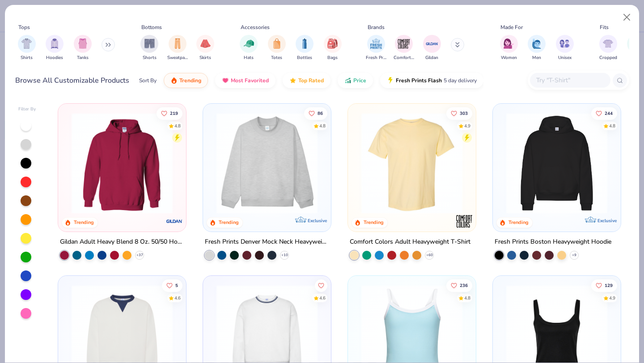
click at [381, 162] on img at bounding box center [412, 163] width 110 height 101
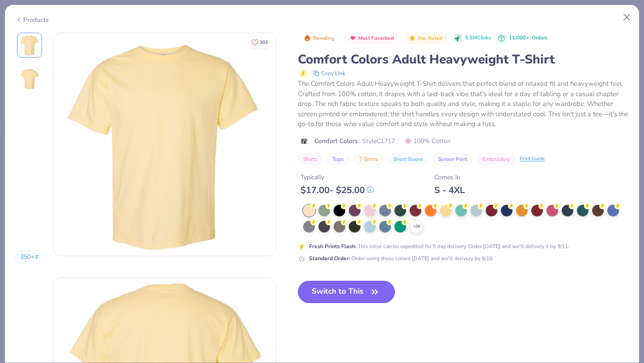
click at [343, 292] on button "Switch to This" at bounding box center [346, 292] width 97 height 22
click at [345, 296] on button "Switch to This" at bounding box center [346, 292] width 97 height 22
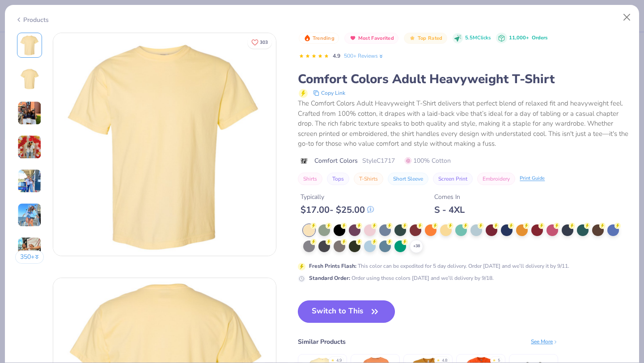
click at [339, 311] on button "Switch to This" at bounding box center [346, 311] width 97 height 22
click at [330, 311] on button "Switch to This" at bounding box center [346, 311] width 97 height 22
click at [412, 247] on div "+ 38" at bounding box center [415, 246] width 13 height 13
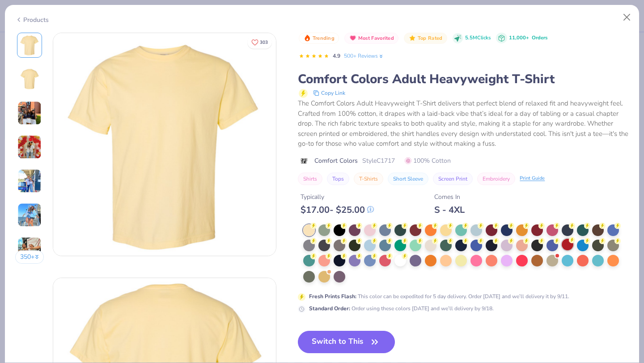
click at [563, 246] on div at bounding box center [567, 245] width 12 height 12
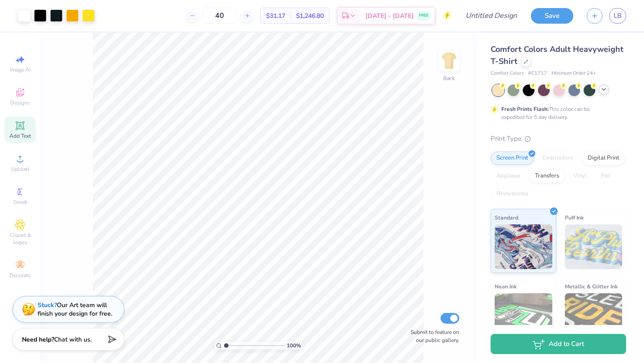
click at [600, 93] on div at bounding box center [603, 89] width 10 height 10
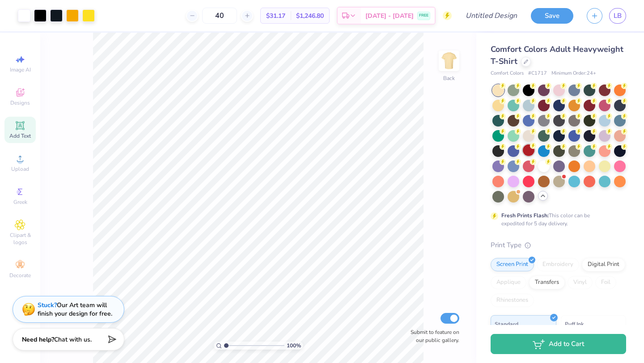
click at [530, 154] on div at bounding box center [528, 150] width 12 height 12
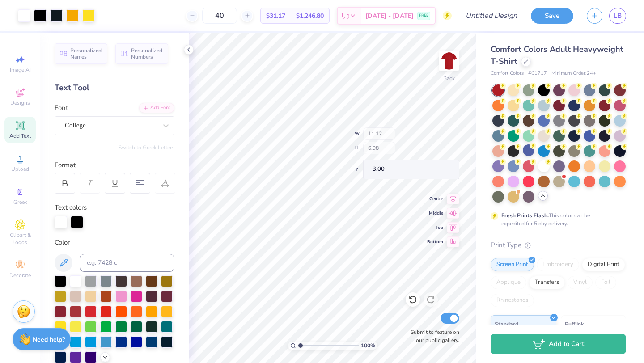
type input "11.12"
type input "6.98"
type input "3.00"
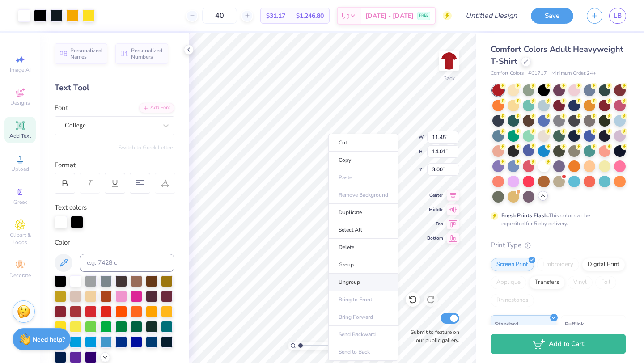
click at [354, 284] on li "Ungroup" at bounding box center [363, 282] width 70 height 17
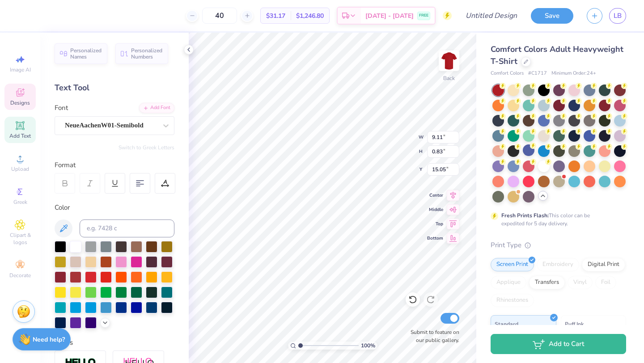
type input "9.11"
type input "0.83"
type input "15.05"
type input "9.77"
type input "1.95"
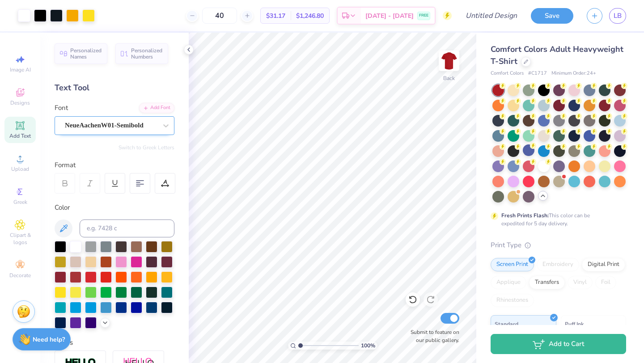
click at [108, 130] on div "NeueAachenW01-Semibold" at bounding box center [111, 125] width 94 height 14
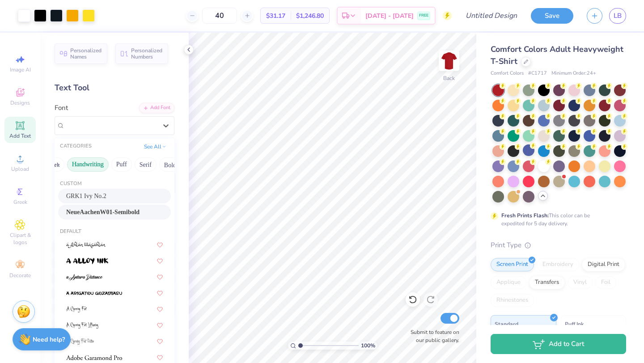
scroll to position [0, 10]
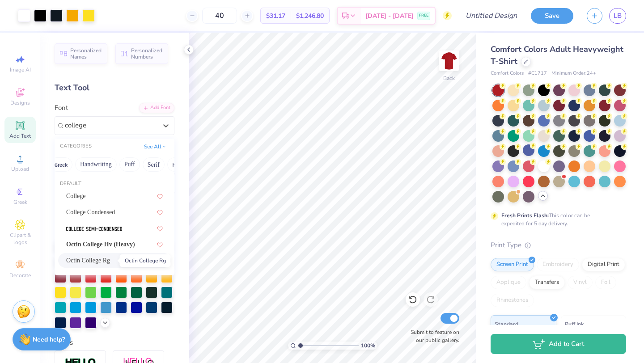
click at [85, 257] on span "Octin College Rg" at bounding box center [88, 260] width 44 height 9
type input "college"
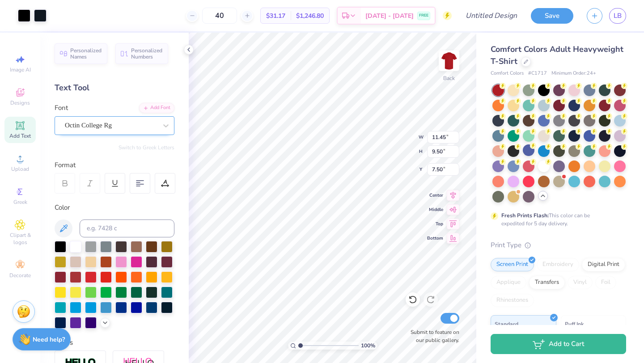
click at [127, 128] on div "Octin College Rg" at bounding box center [111, 125] width 94 height 14
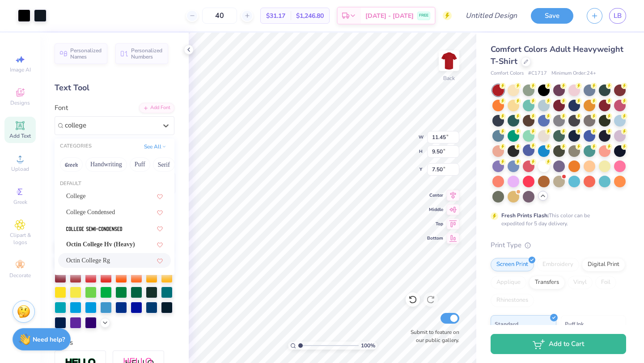
click at [97, 261] on span "Octin College Rg" at bounding box center [88, 260] width 44 height 9
type input "college"
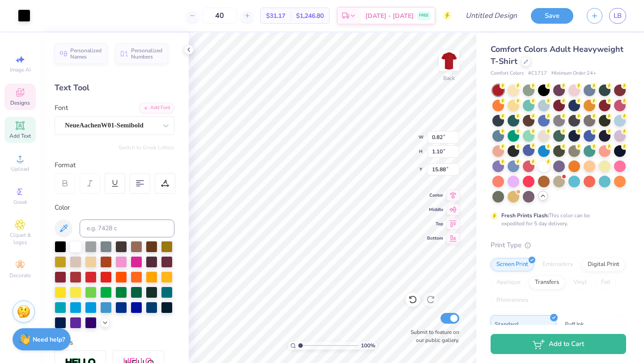
type input "15.88"
type textarea "pARENTS WEEKEND"
type input "9.11"
type input "0.83"
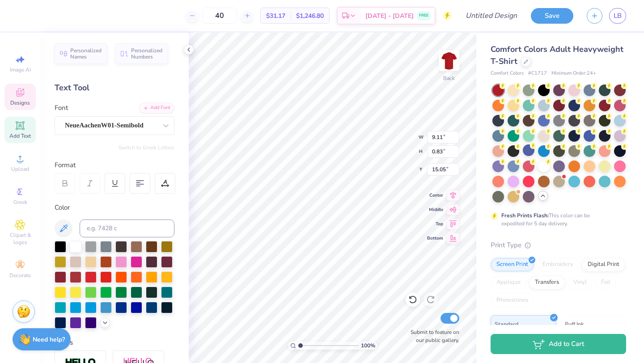
type input "15.05"
type textarea "U"
click at [98, 118] on div "NeueAachenW01-Semibold" at bounding box center [115, 125] width 120 height 19
type input "17.06"
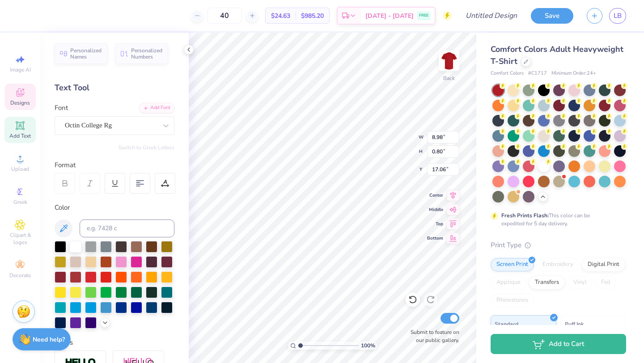
scroll to position [0, 4]
type textarea "University of Louisville pARENTS WEEKEND"
click at [135, 182] on div at bounding box center [140, 183] width 21 height 21
click at [97, 123] on div "Octin College Rg" at bounding box center [111, 125] width 94 height 14
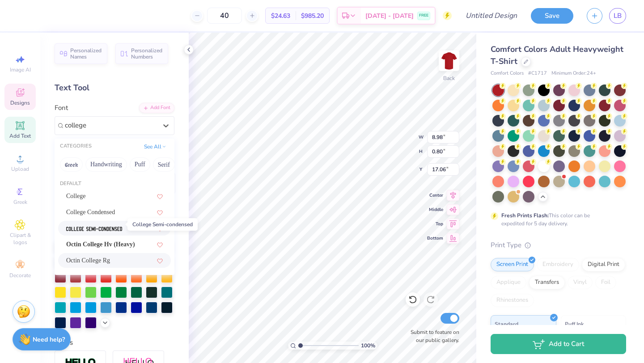
scroll to position [31, 0]
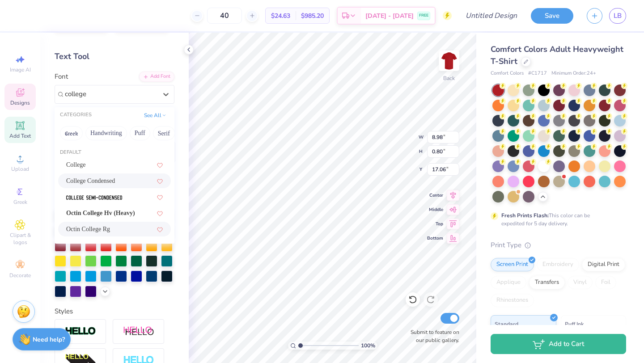
click at [86, 183] on span "College Condensed" at bounding box center [90, 180] width 49 height 9
type input "college"
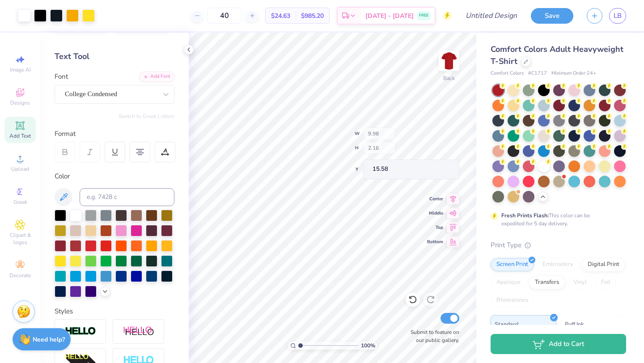
type input "15.58"
type input "7.72"
click at [415, 298] on icon at bounding box center [412, 300] width 8 height 8
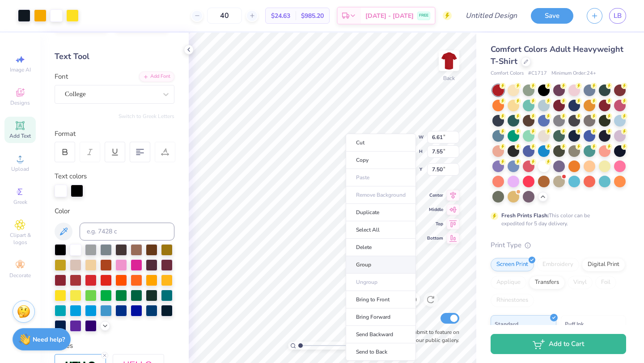
click at [367, 264] on li "Group" at bounding box center [380, 264] width 70 height 17
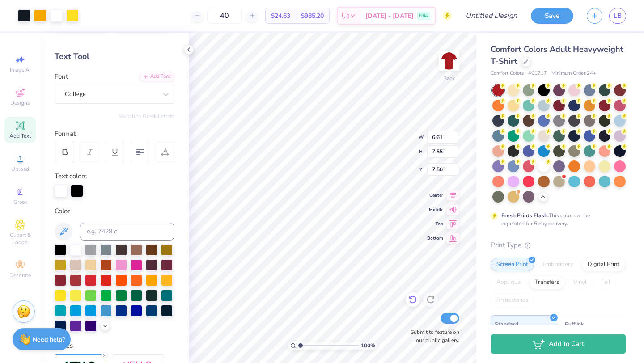
click at [412, 296] on icon at bounding box center [412, 299] width 9 height 9
click at [412, 298] on icon at bounding box center [412, 299] width 9 height 9
click at [412, 299] on icon at bounding box center [412, 299] width 9 height 9
type input "11.12"
type input "12.05"
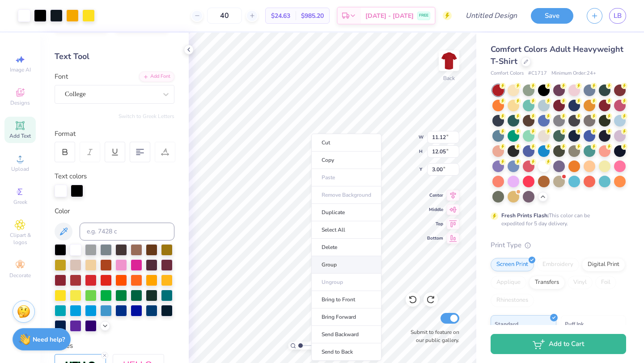
click at [336, 265] on li "Group" at bounding box center [346, 264] width 70 height 17
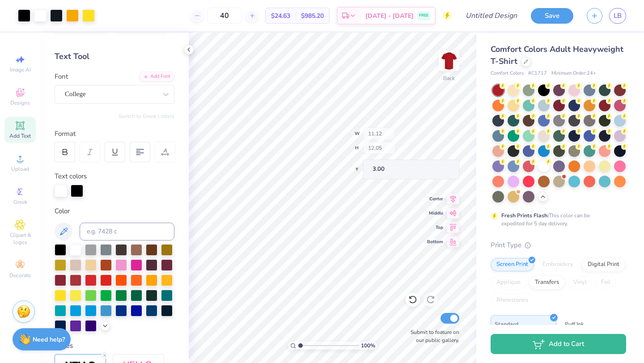
type input "2.77"
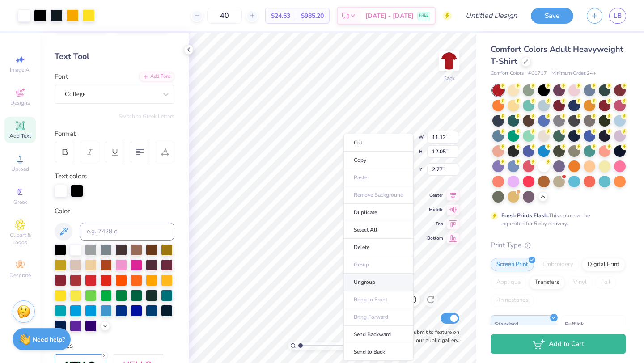
click at [383, 277] on li "Ungroup" at bounding box center [378, 282] width 70 height 17
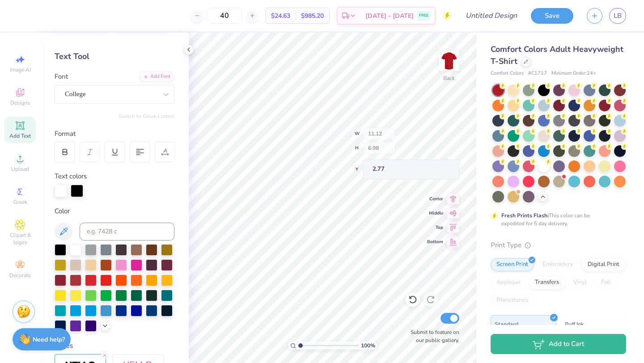
type input "1.11"
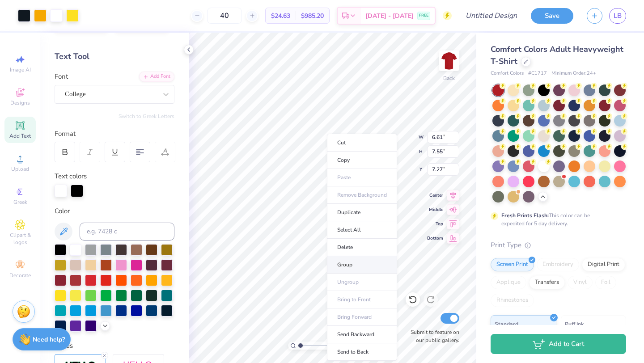
click at [348, 264] on li "Group" at bounding box center [362, 264] width 70 height 17
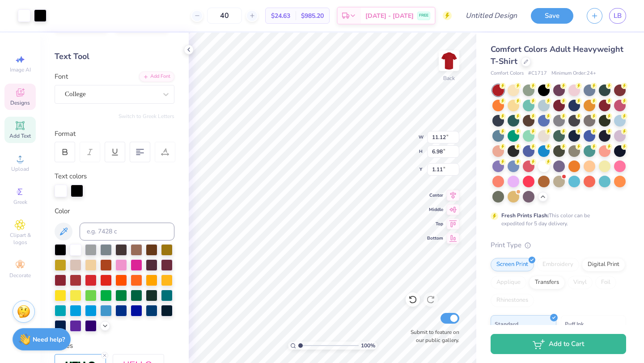
type input "11.12"
type input "6.98"
type input "1.11"
type input "9.50"
type input "5.97"
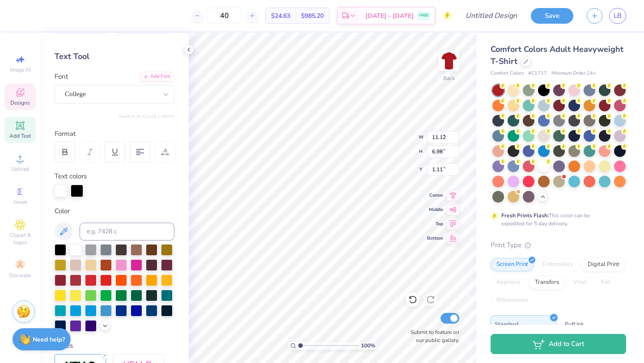
type input "2.12"
type input "6.61"
type input "7.55"
type input "7.27"
type input "5.73"
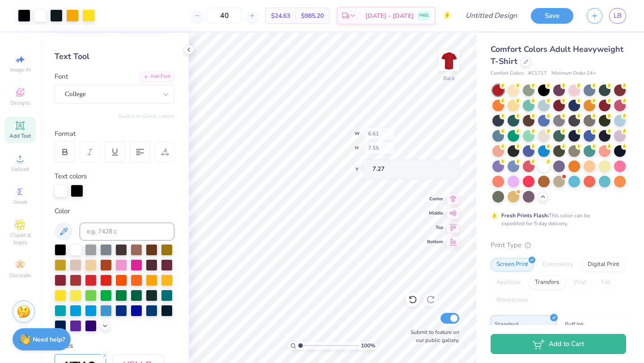
type input "6.55"
type input "8.27"
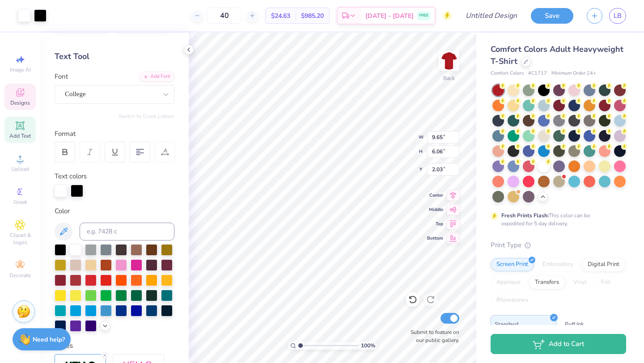
type input "9.65"
type input "6.06"
type input "2.03"
type input "5.73"
type input "6.55"
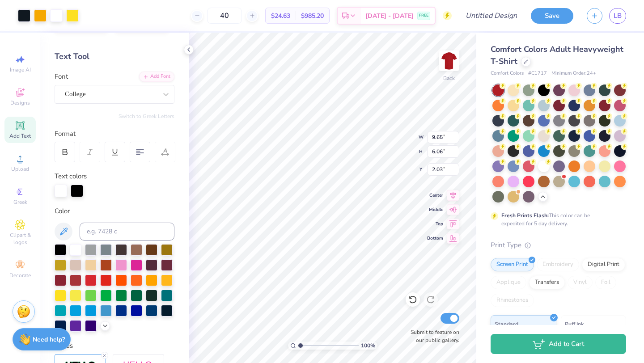
type input "8.09"
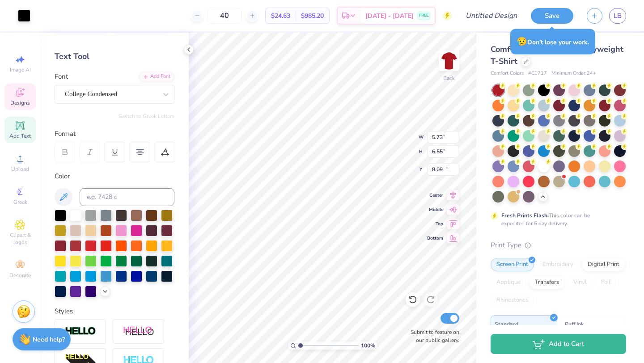
type input "9.98"
type input "2.16"
type input "14.65"
